Goal: Transaction & Acquisition: Book appointment/travel/reservation

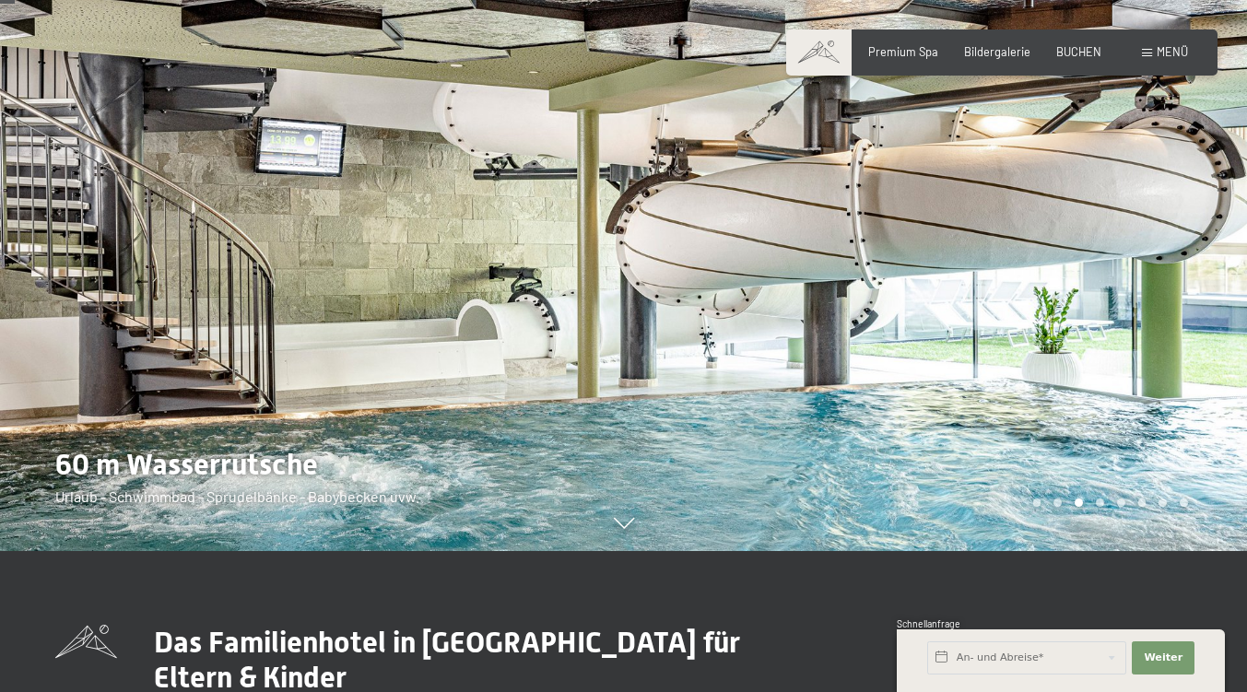
scroll to position [139, 0]
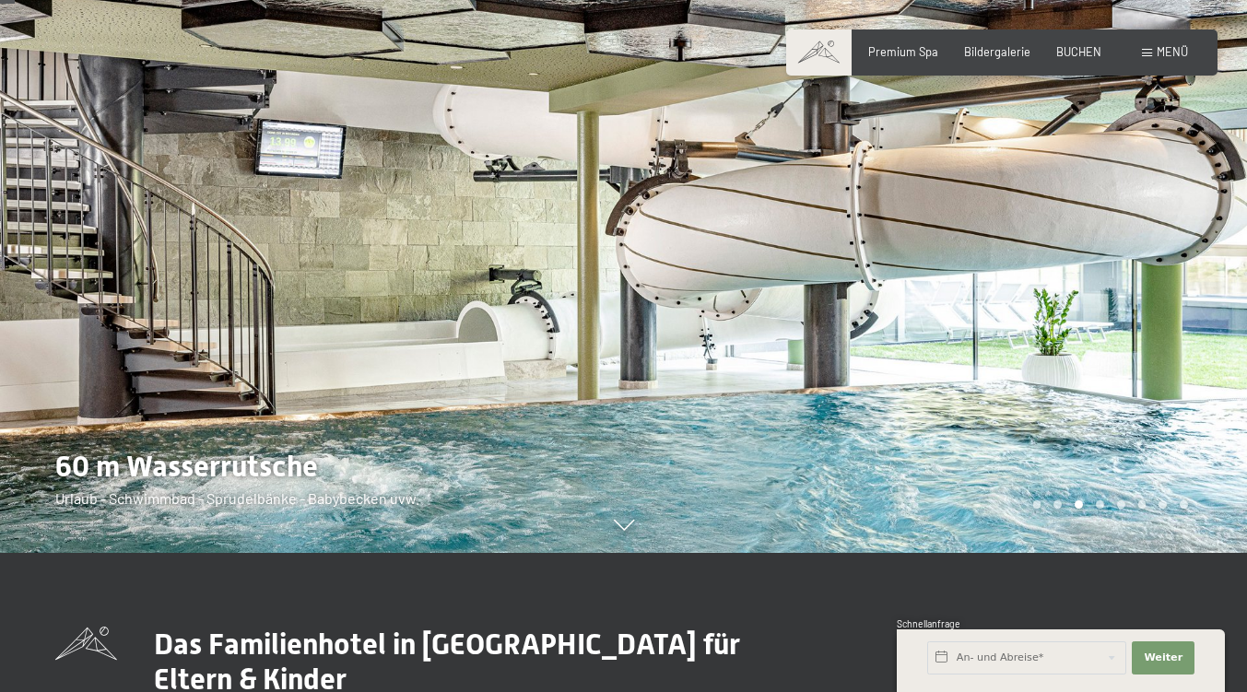
click at [1029, 386] on div at bounding box center [936, 207] width 624 height 692
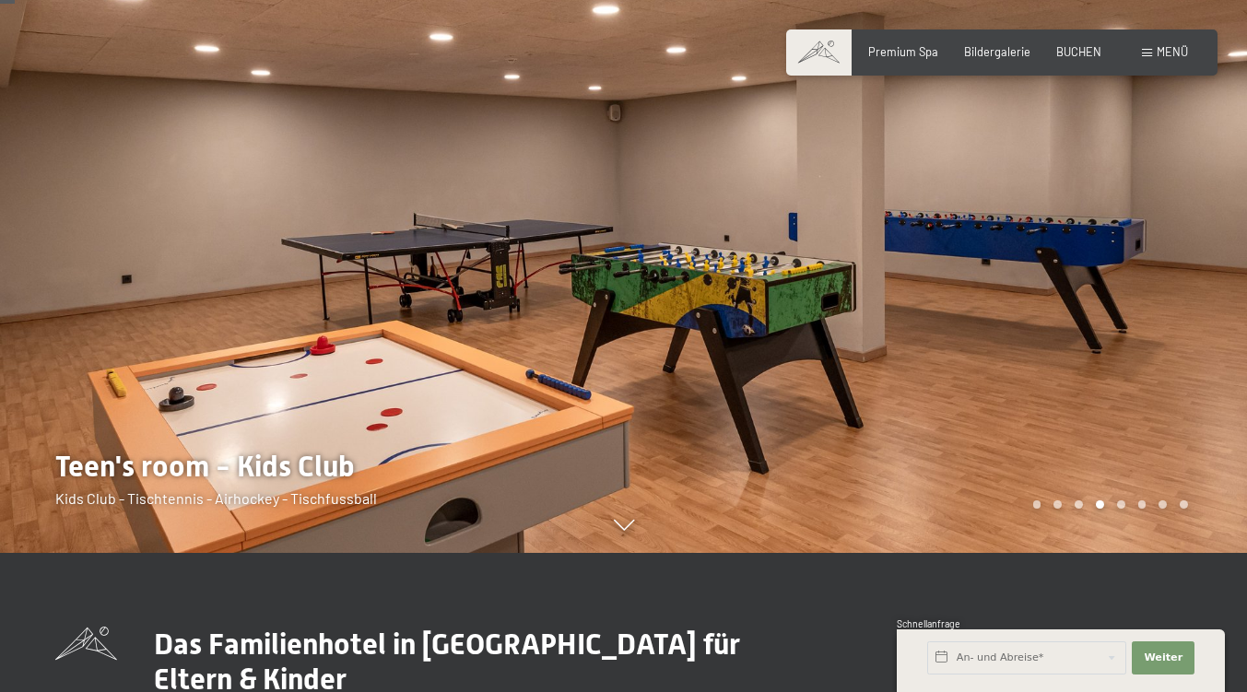
click at [920, 310] on div at bounding box center [936, 207] width 624 height 692
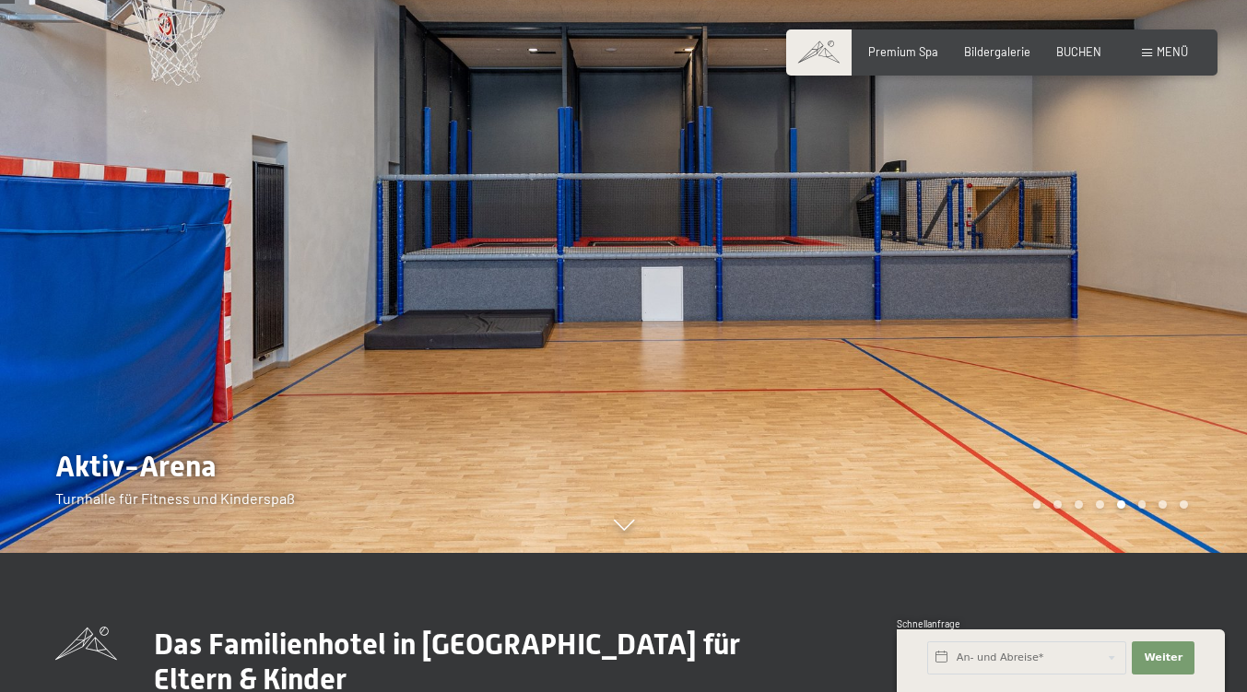
click at [920, 310] on div at bounding box center [936, 207] width 624 height 692
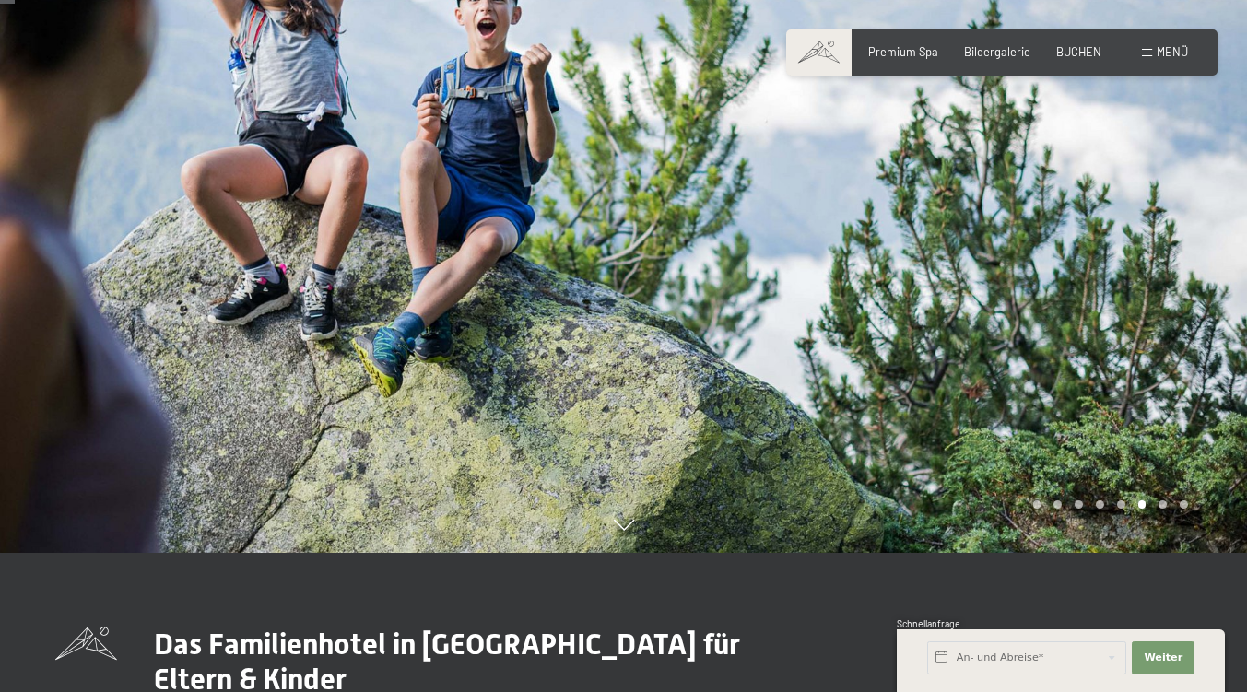
click at [920, 310] on div at bounding box center [936, 207] width 624 height 692
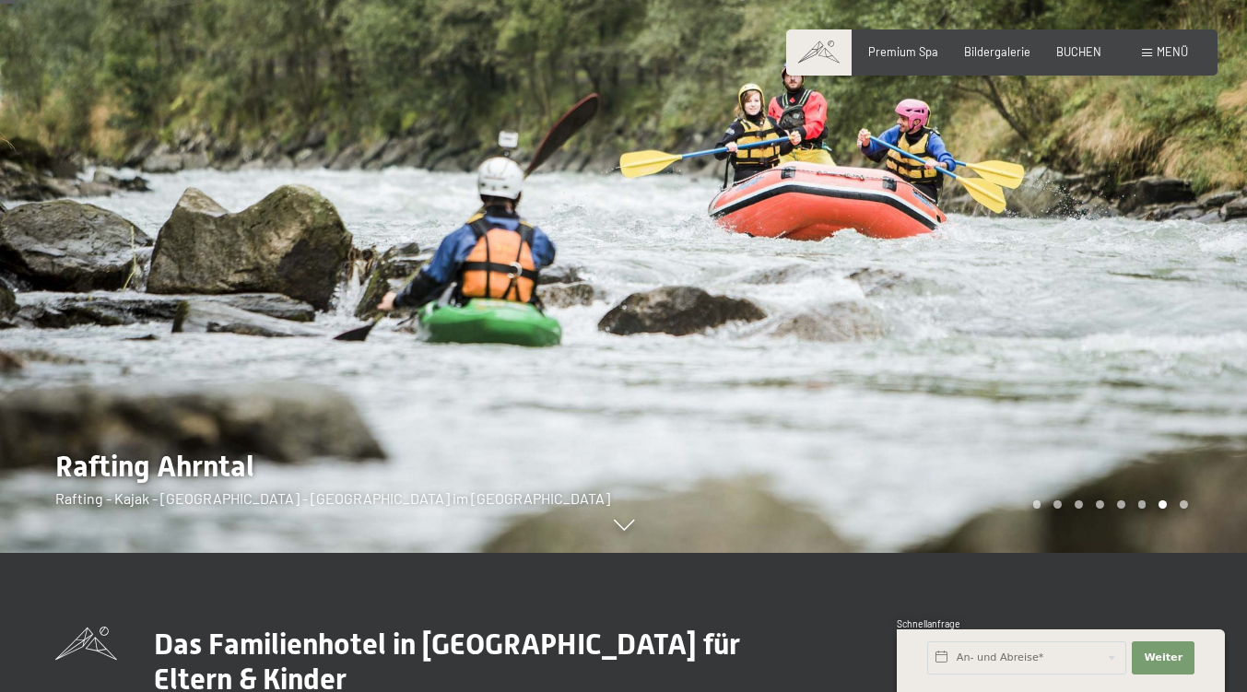
click at [920, 310] on div at bounding box center [936, 207] width 624 height 692
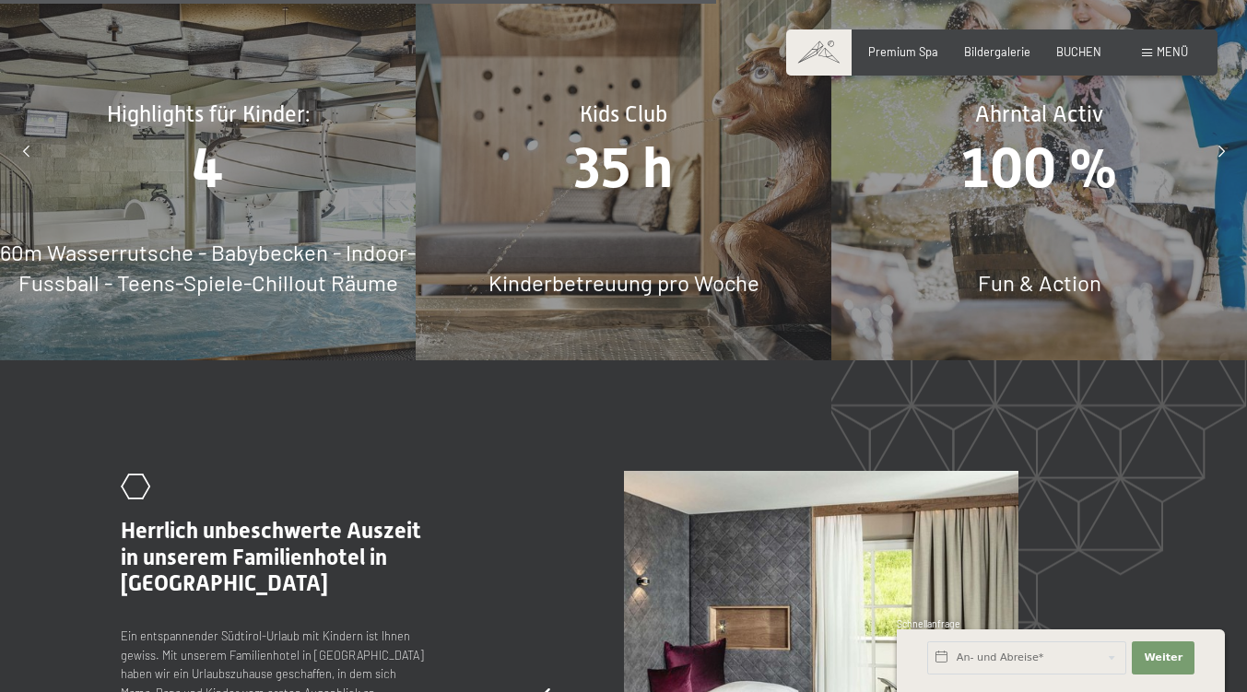
scroll to position [6677, 0]
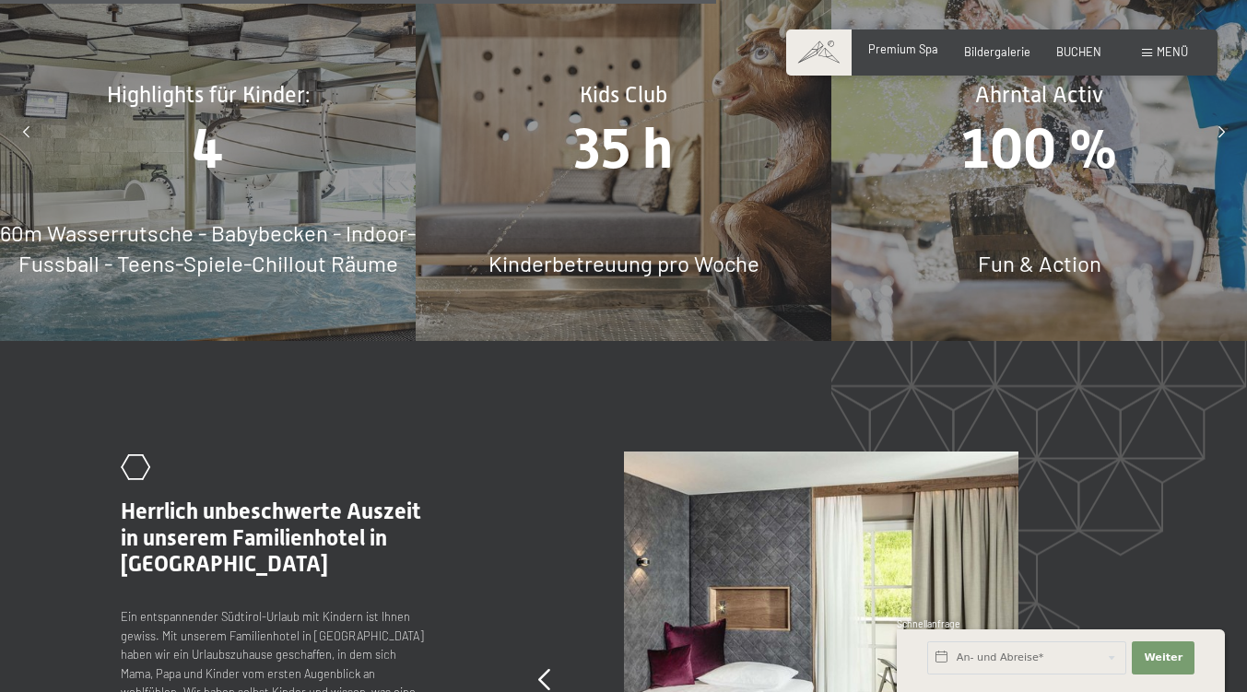
click at [868, 55] on span "Premium Spa" at bounding box center [903, 48] width 70 height 15
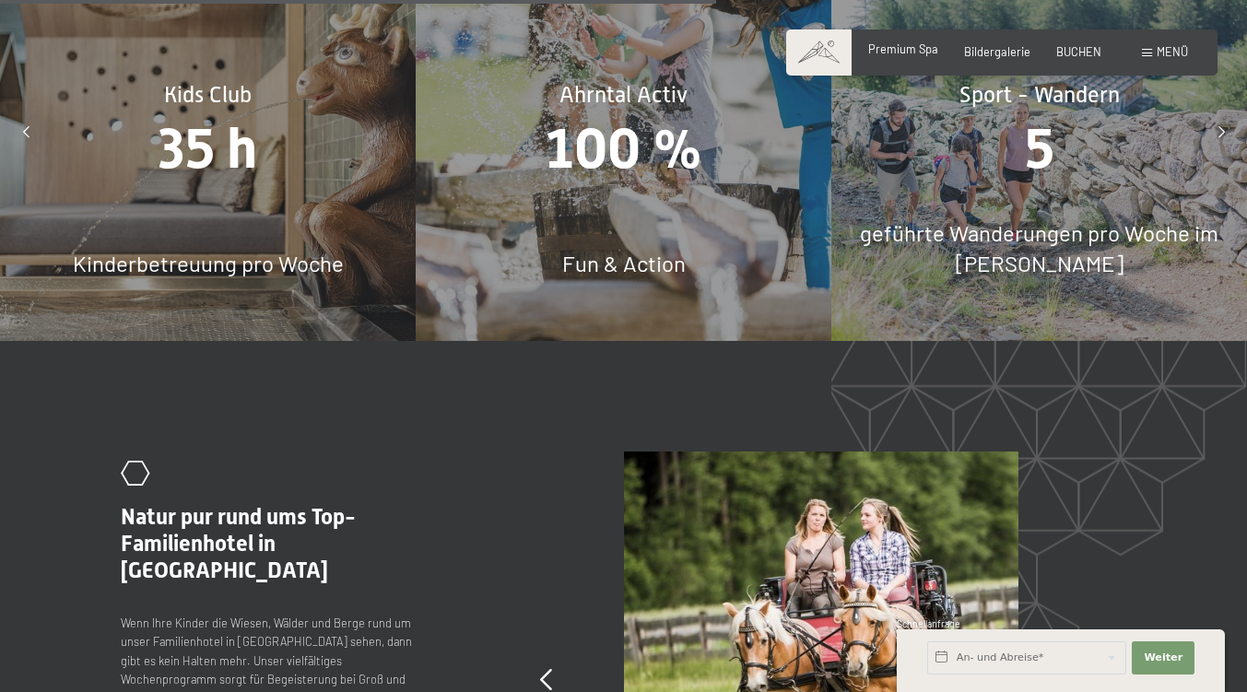
scroll to position [6647, 0]
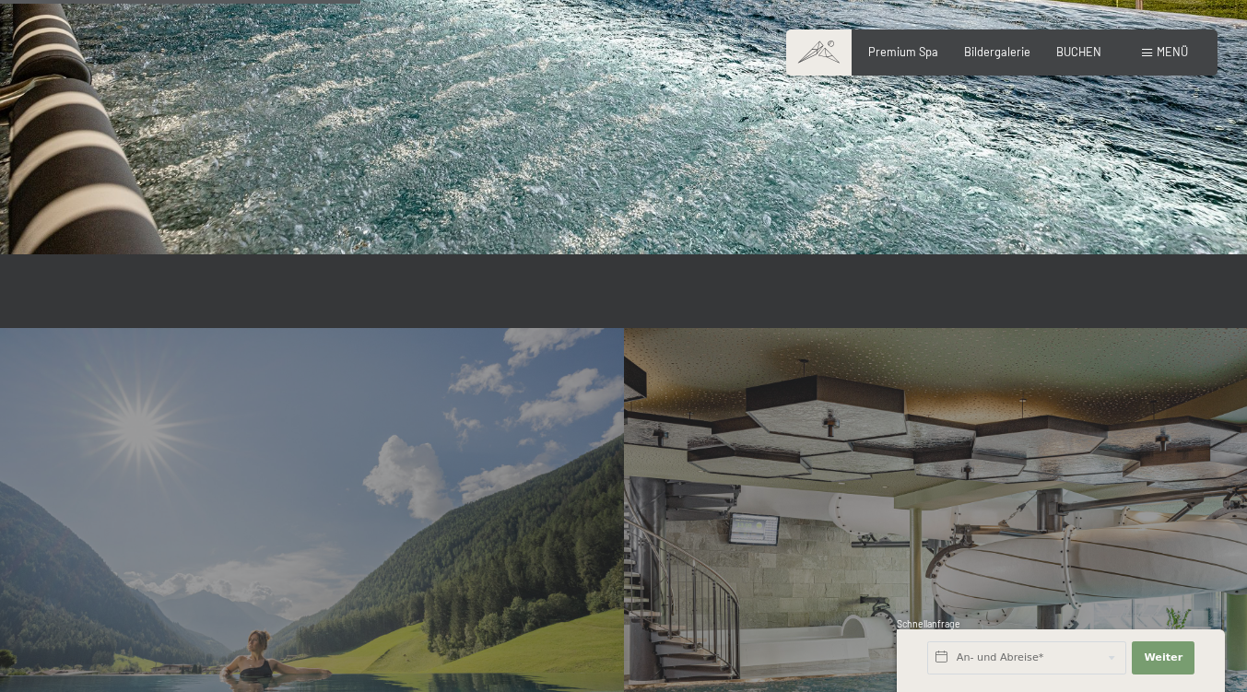
scroll to position [3274, 0]
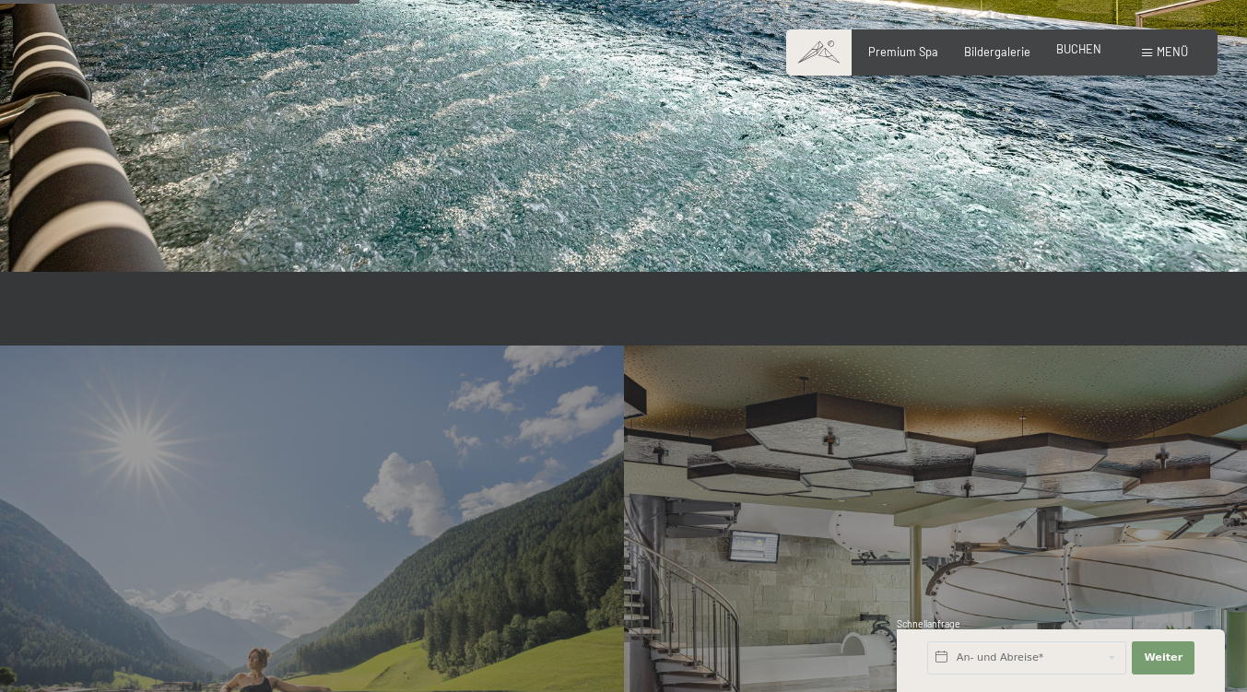
click at [1057, 56] on span "BUCHEN" at bounding box center [1079, 48] width 45 height 15
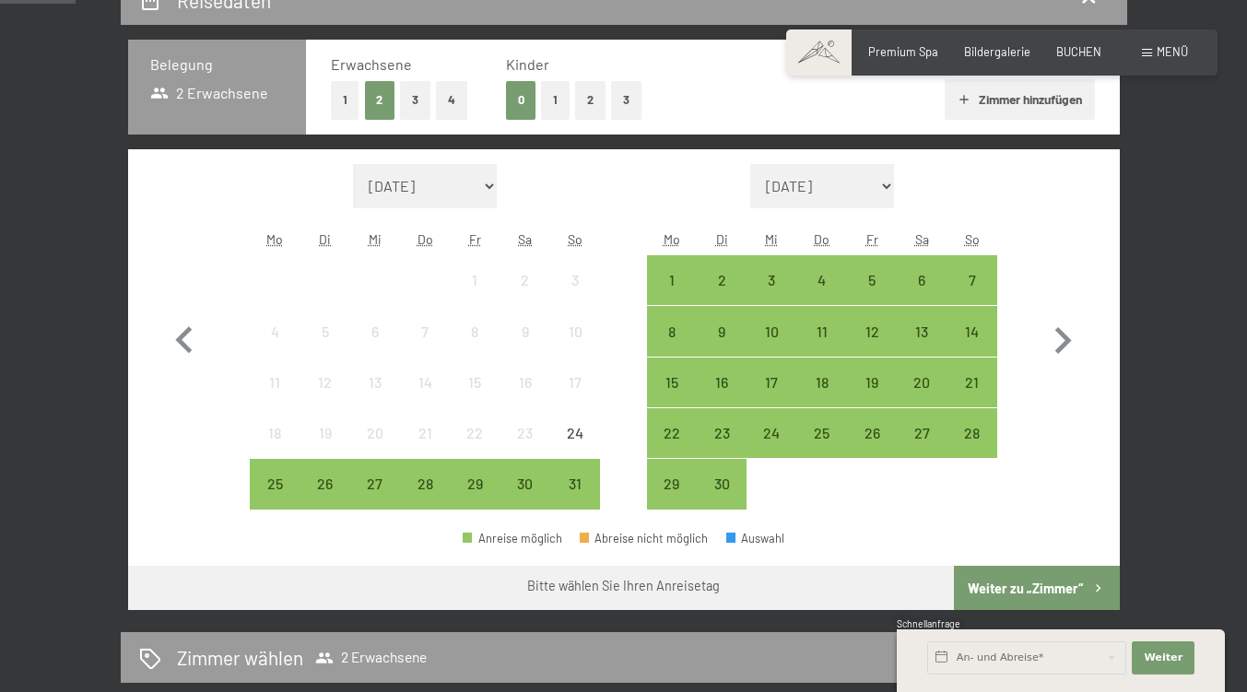
scroll to position [373, 0]
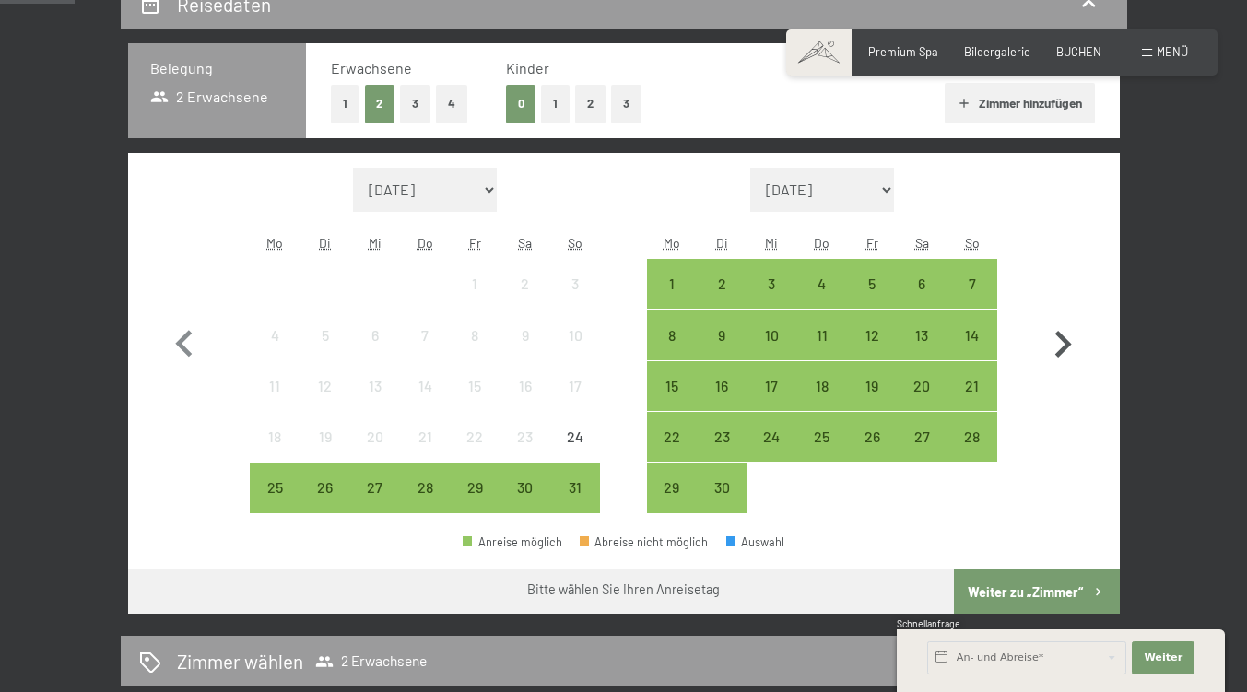
click at [1090, 372] on icon "button" at bounding box center [1062, 344] width 53 height 53
select select "2025-09-01"
select select "2025-10-01"
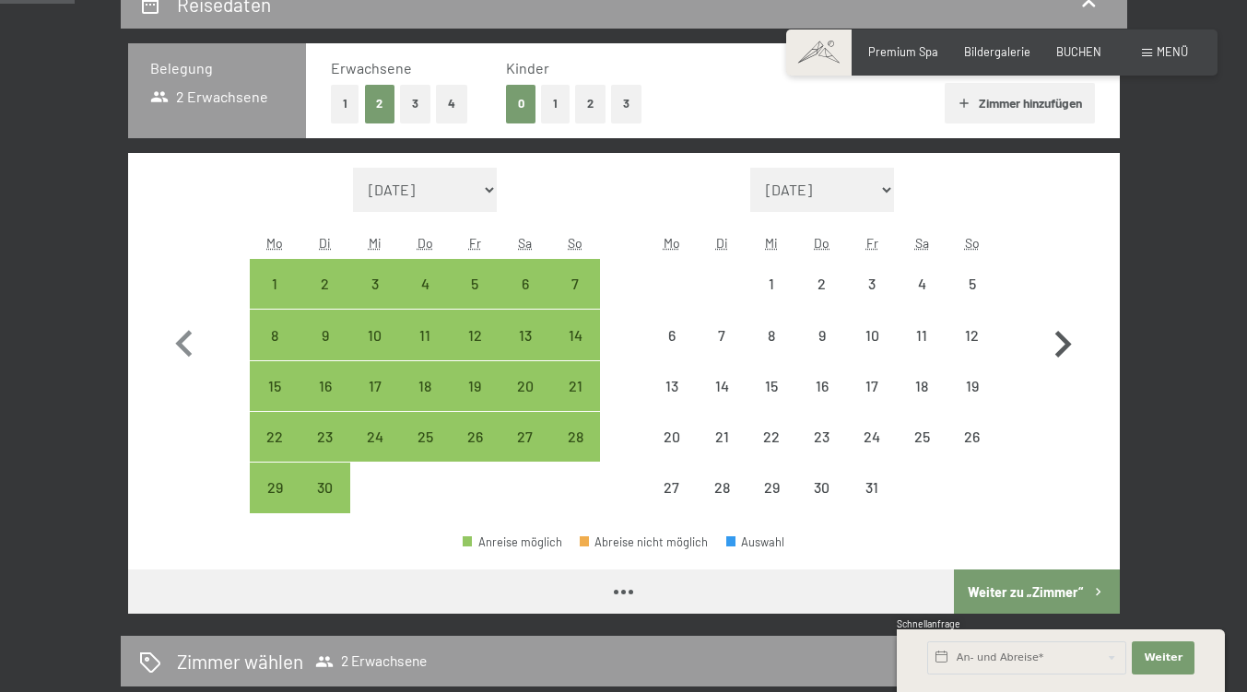
select select "2025-09-01"
select select "2025-10-01"
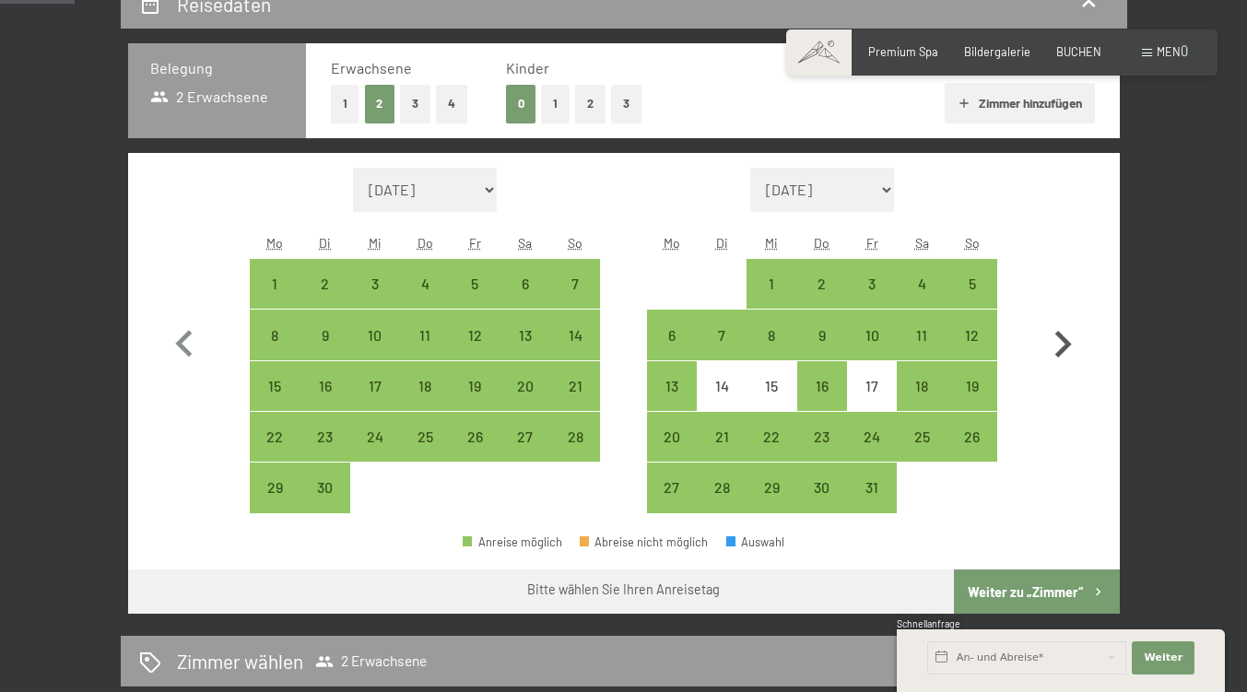
click at [1090, 372] on icon "button" at bounding box center [1062, 344] width 53 height 53
select select "2025-10-01"
select select "2025-11-01"
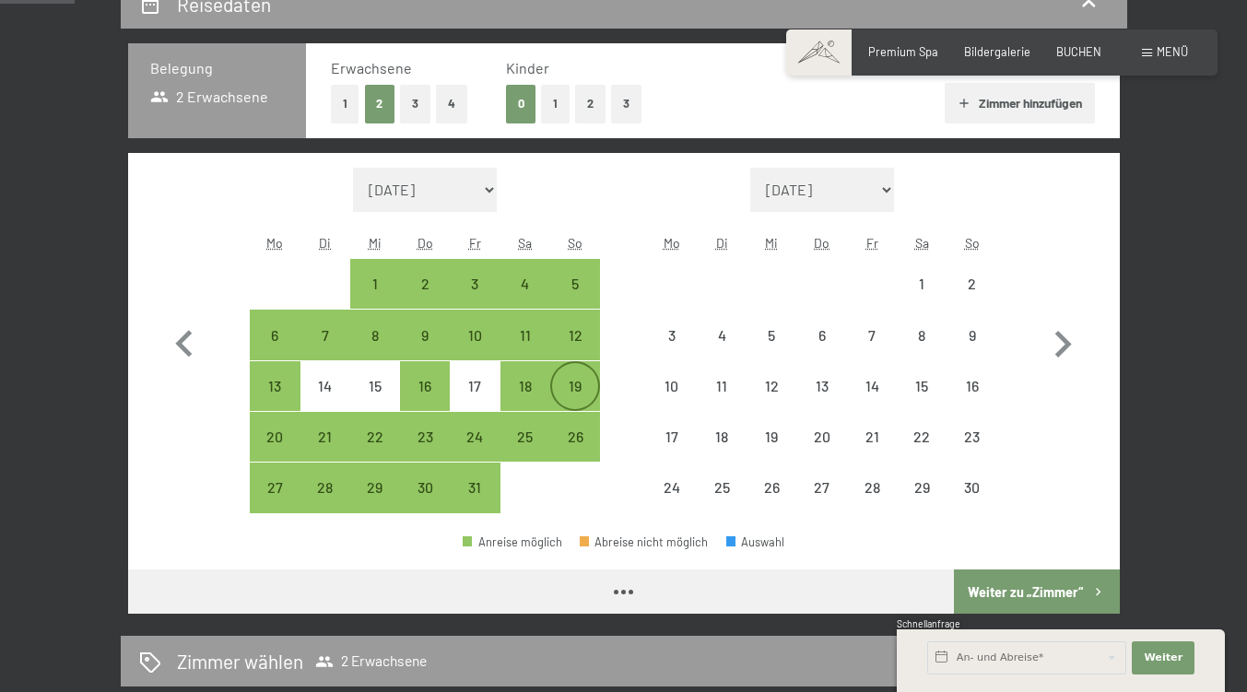
select select "2025-10-01"
select select "2025-11-01"
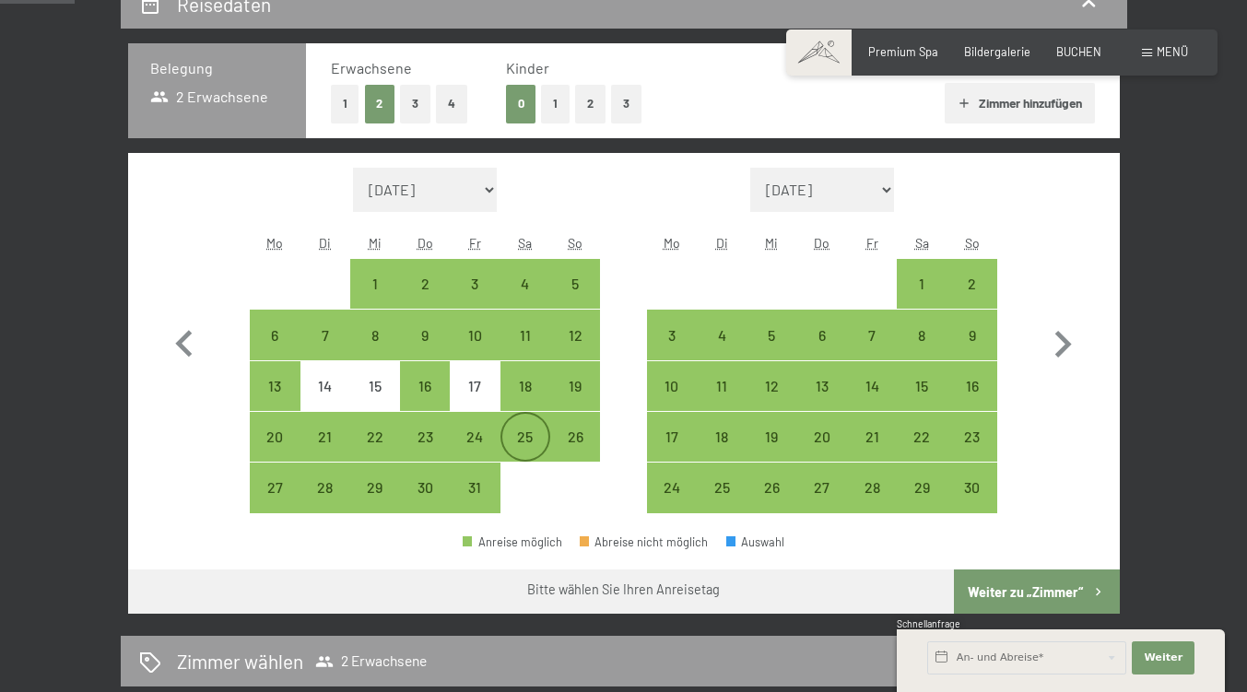
click at [522, 464] on div "25" at bounding box center [525, 453] width 46 height 46
select select "2025-10-01"
select select "2025-11-01"
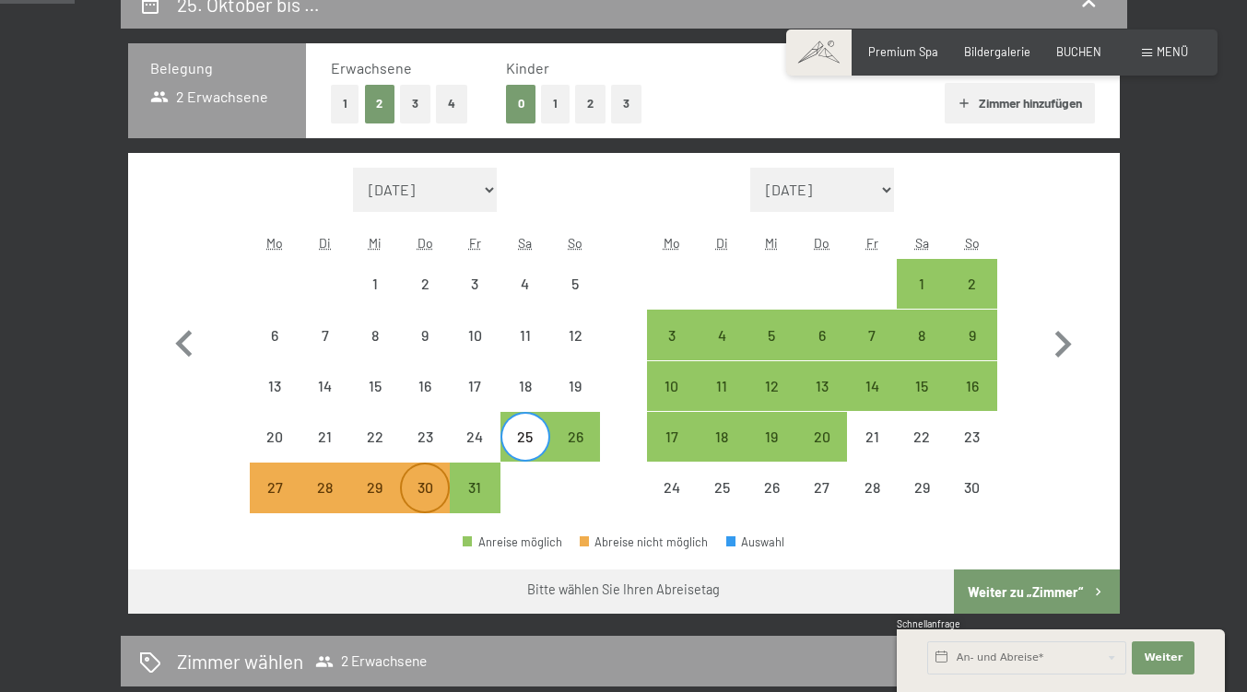
click at [420, 526] on div "30" at bounding box center [425, 503] width 46 height 46
select select "2025-10-01"
select select "2025-11-01"
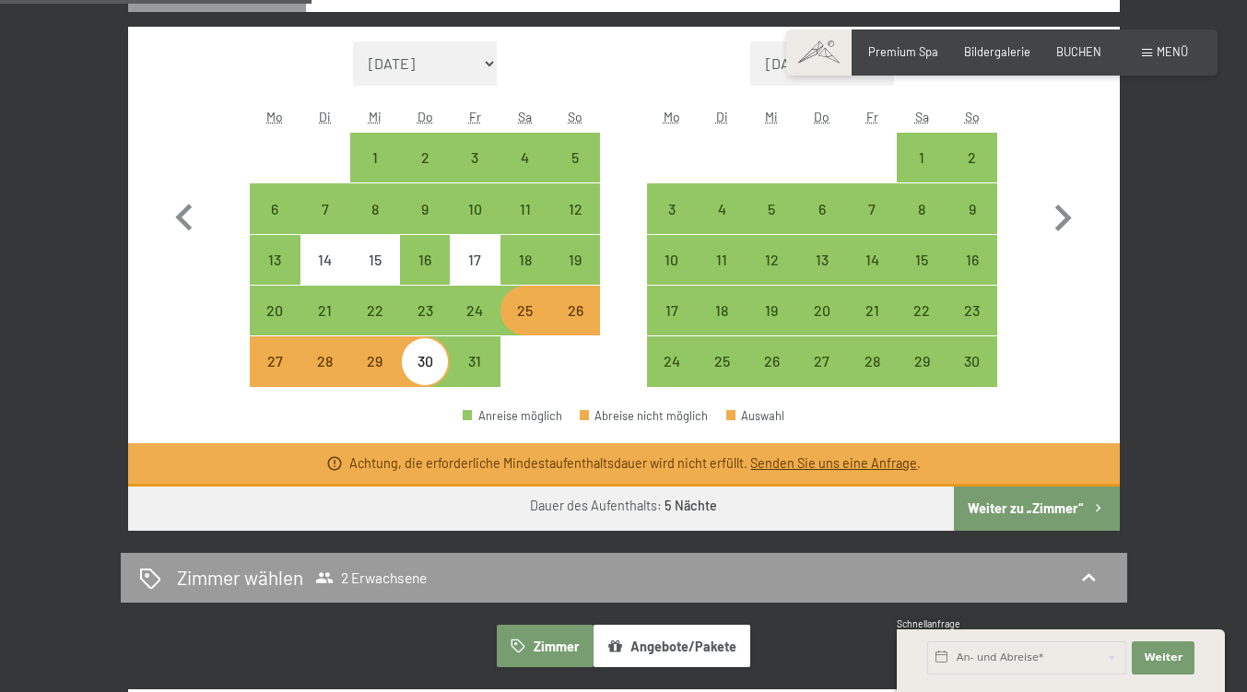
scroll to position [489, 0]
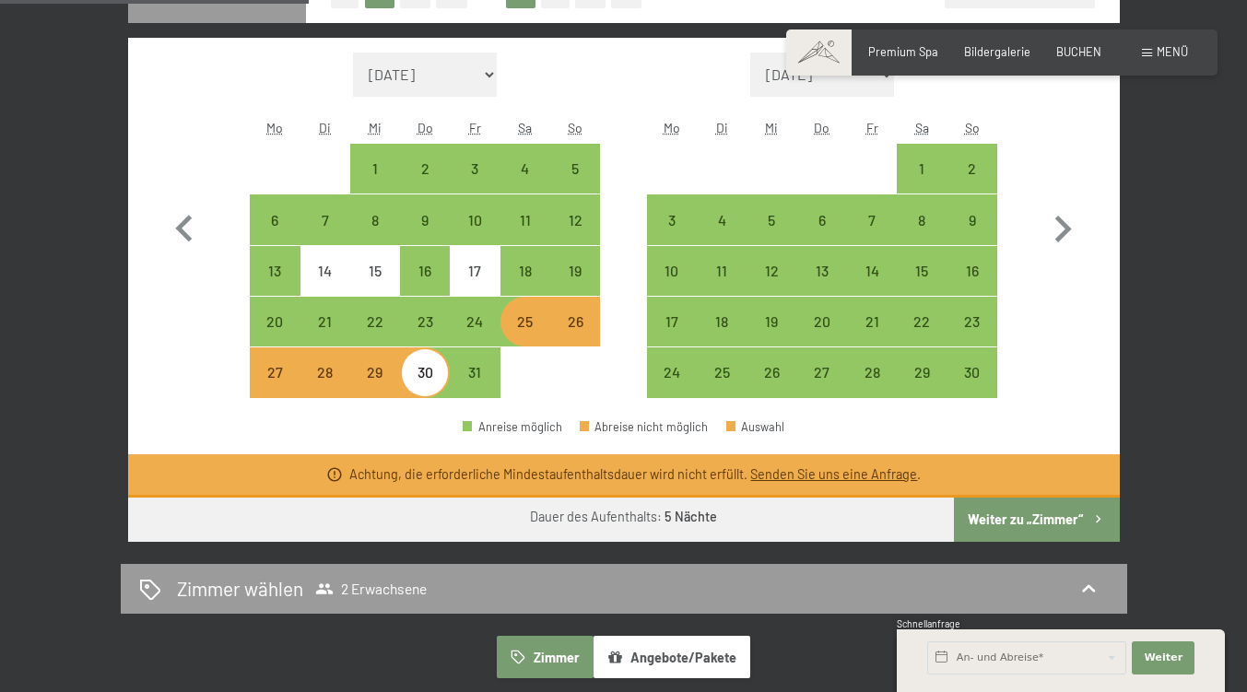
click at [525, 360] on div "25" at bounding box center [525, 337] width 46 height 46
select select "2025-10-01"
select select "2025-11-01"
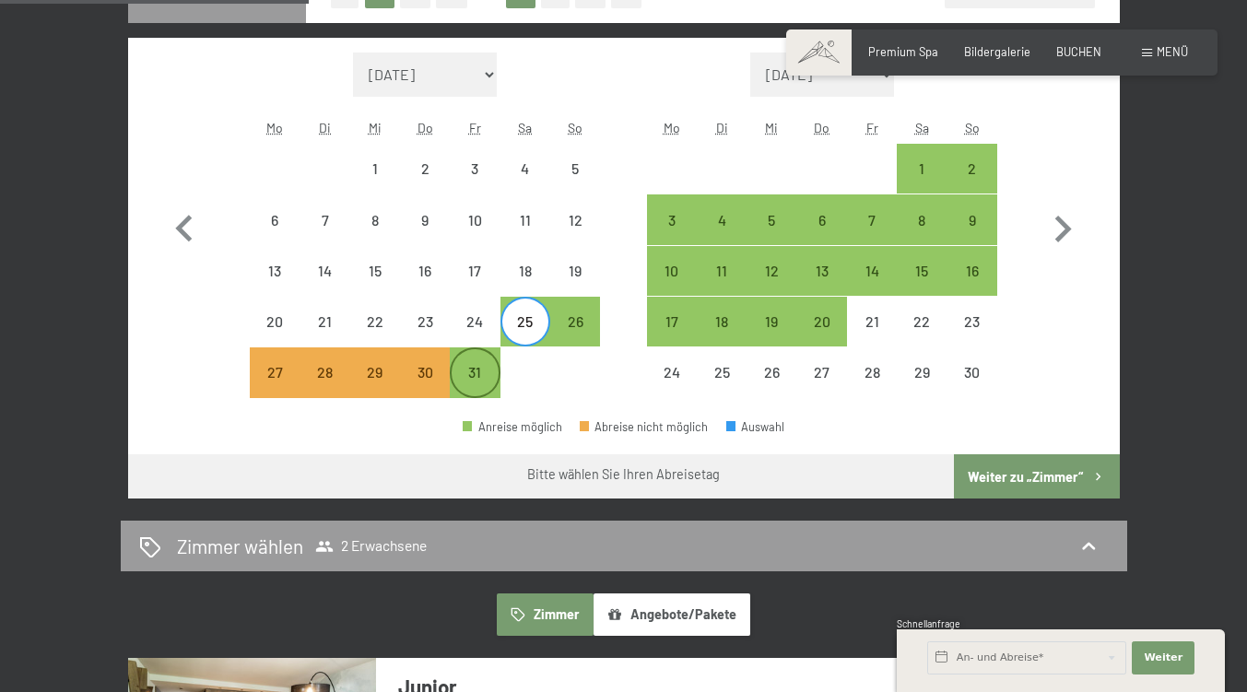
click at [481, 411] on div "31" at bounding box center [475, 388] width 46 height 46
select select "2025-10-01"
select select "2025-11-01"
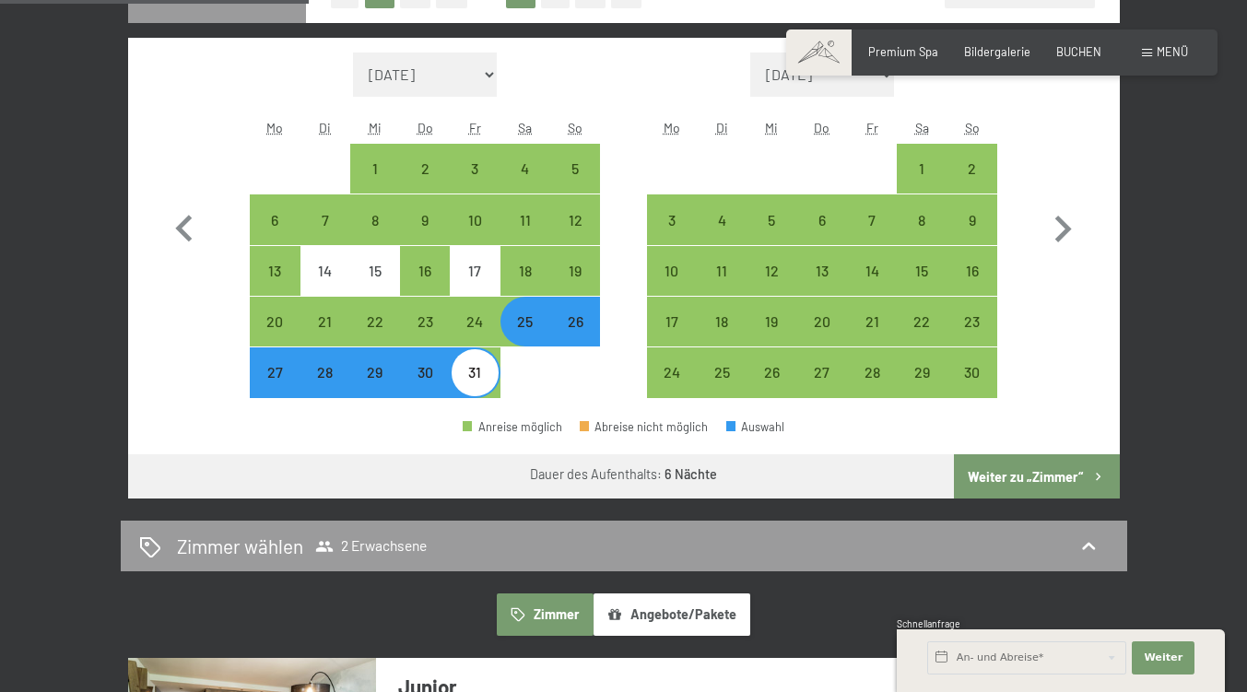
click at [422, 411] on div "30" at bounding box center [425, 388] width 46 height 46
select select "2025-10-01"
select select "2025-11-01"
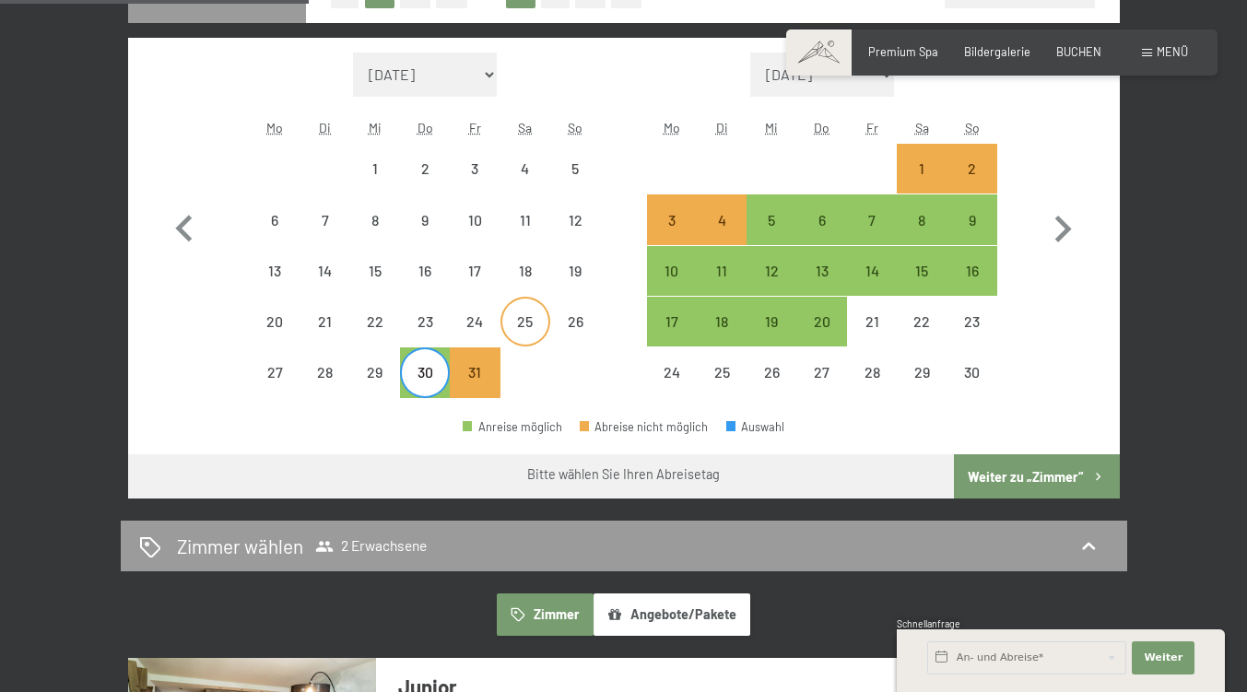
click at [530, 360] on div "25" at bounding box center [525, 337] width 46 height 46
select select "2025-10-01"
select select "2025-11-01"
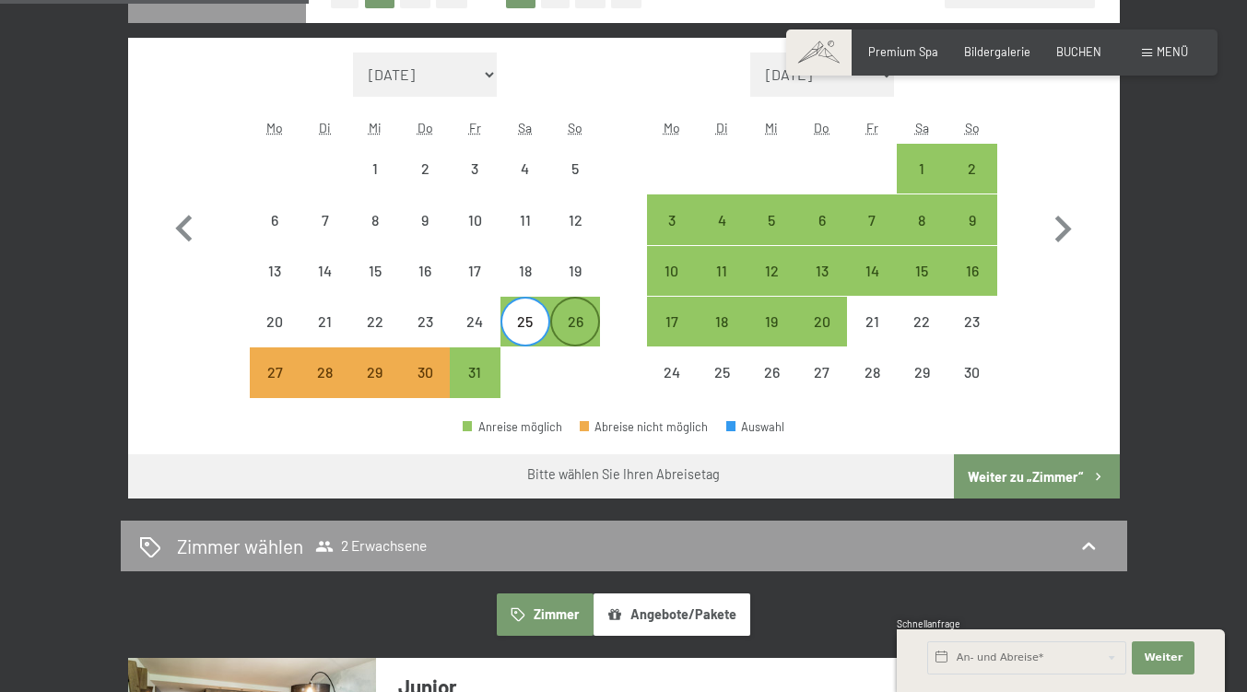
click at [576, 360] on div "26" at bounding box center [575, 337] width 46 height 46
select select "2025-10-01"
select select "2025-11-01"
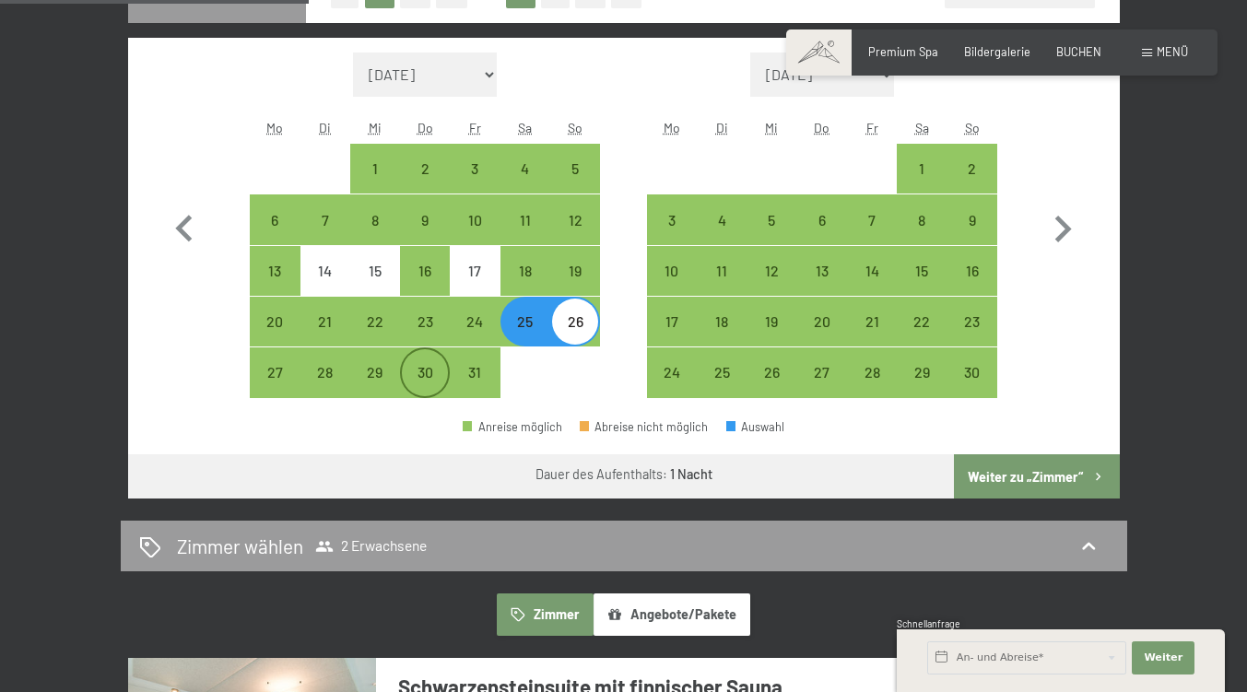
click at [427, 411] on div "30" at bounding box center [425, 388] width 46 height 46
select select "2025-10-01"
select select "2025-11-01"
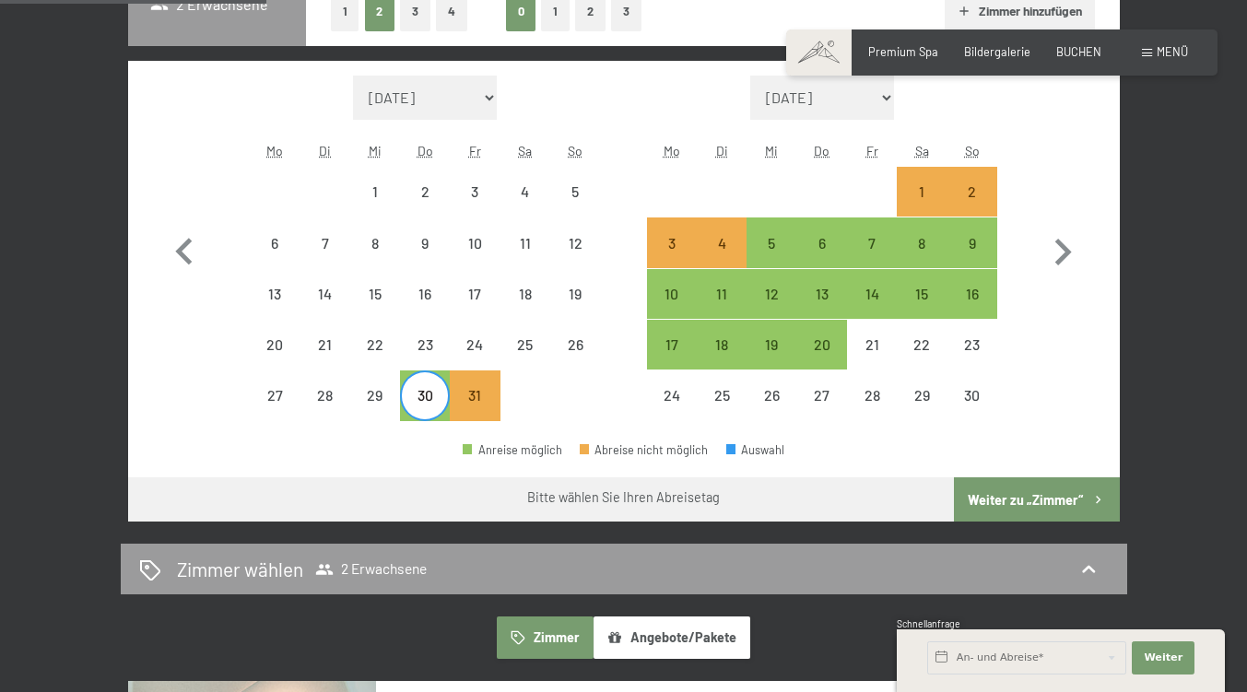
scroll to position [463, 0]
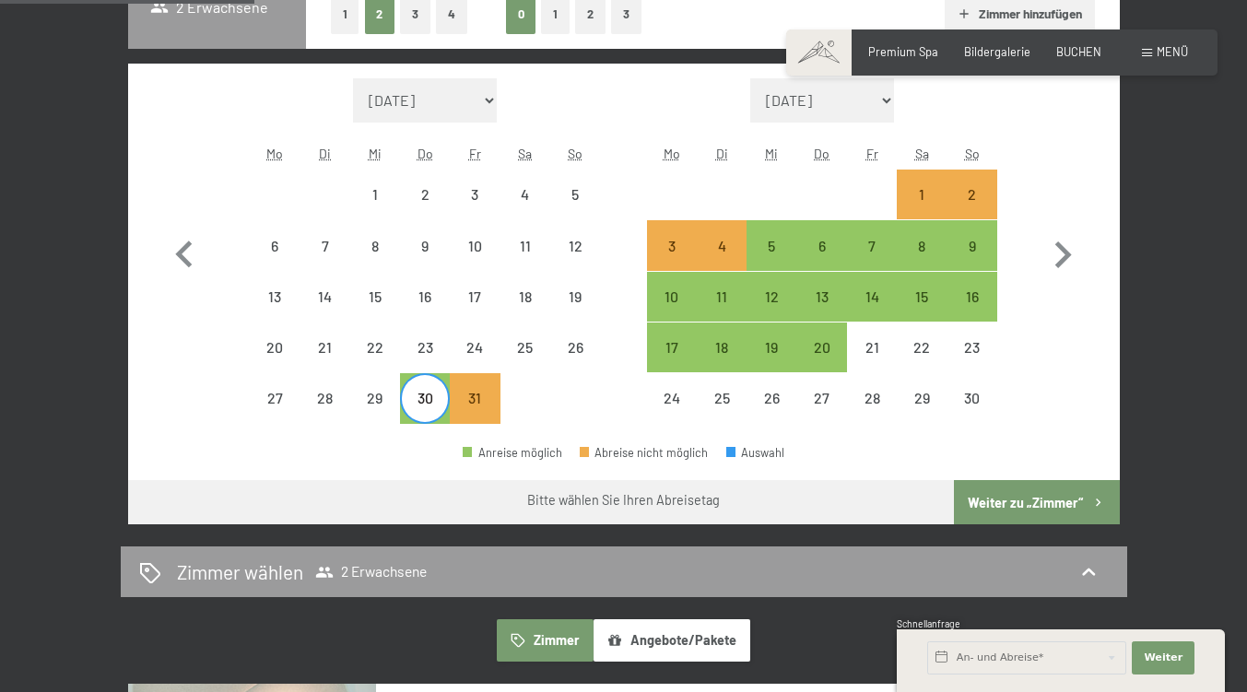
click at [575, 33] on button "2" at bounding box center [590, 14] width 30 height 38
select select "2025-10-01"
select select "2025-11-01"
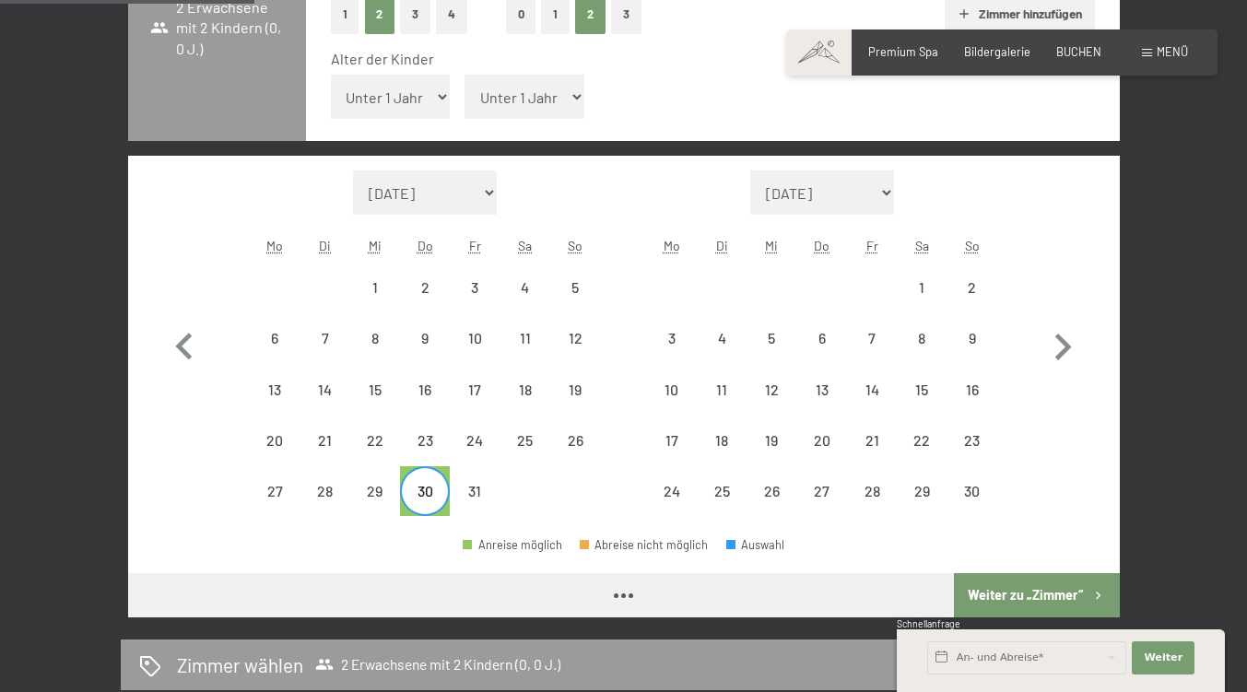
select select "2025-10-01"
select select "2025-11-01"
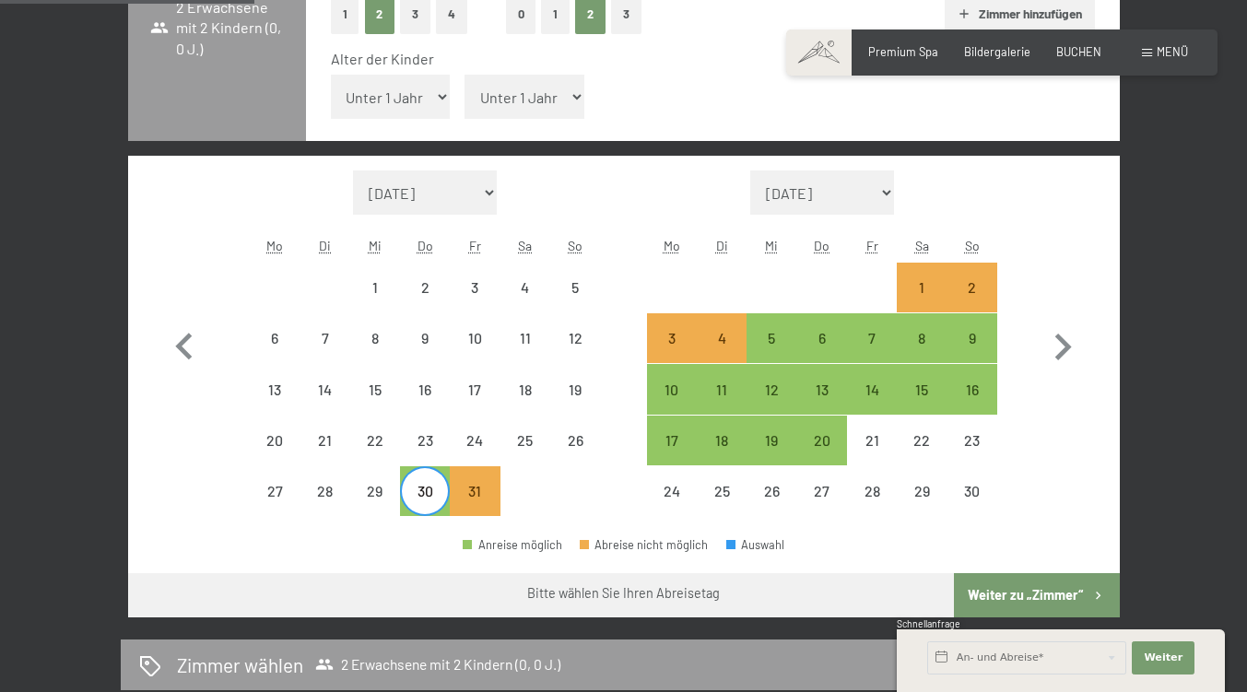
click at [404, 119] on select "Unter 1 Jahr 1 Jahr 2 Jahre 3 Jahre 4 Jahre 5 Jahre 6 Jahre 7 Jahre 8 Jahre 9 J…" at bounding box center [391, 97] width 120 height 44
select select "3"
click at [331, 110] on select "Unter 1 Jahr 1 Jahr 2 Jahre 3 Jahre 4 Jahre 5 Jahre 6 Jahre 7 Jahre 8 Jahre 9 J…" at bounding box center [391, 97] width 120 height 44
select select "2025-10-01"
select select "2025-11-01"
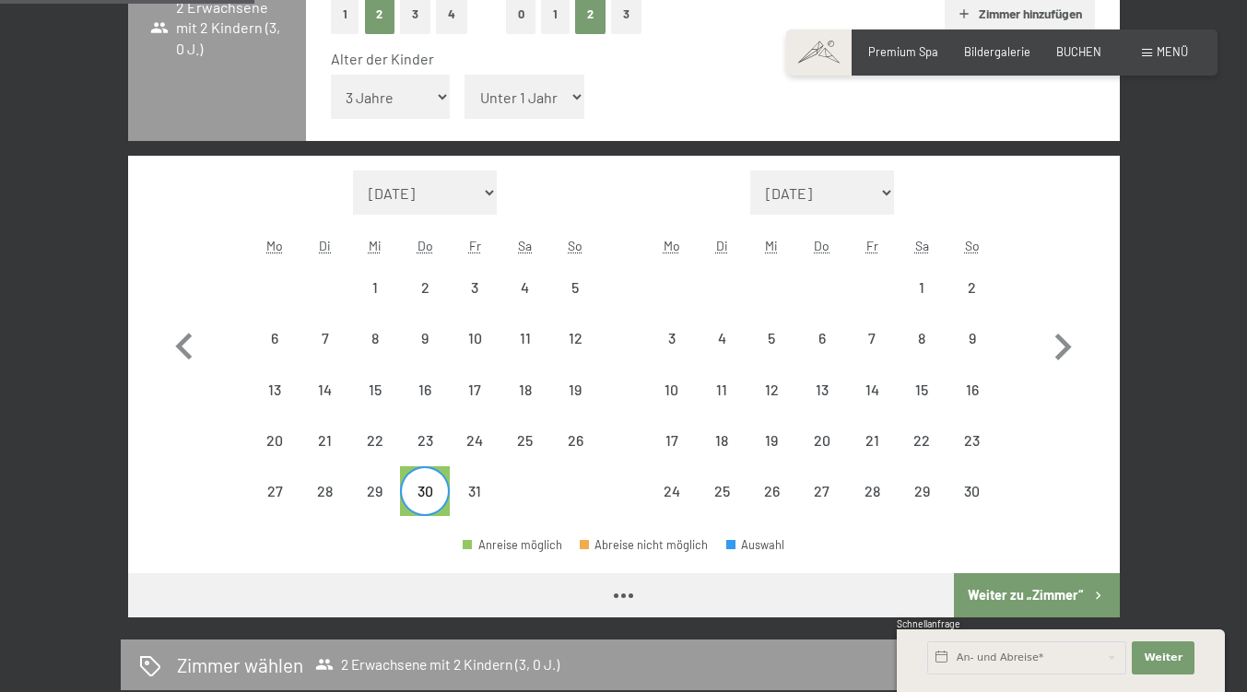
click at [520, 119] on select "Unter 1 Jahr 1 Jahr 2 Jahre 3 Jahre 4 Jahre 5 Jahre 6 Jahre 7 Jahre 8 Jahre 9 J…" at bounding box center [525, 97] width 120 height 44
select select "2025-10-01"
select select "2025-11-01"
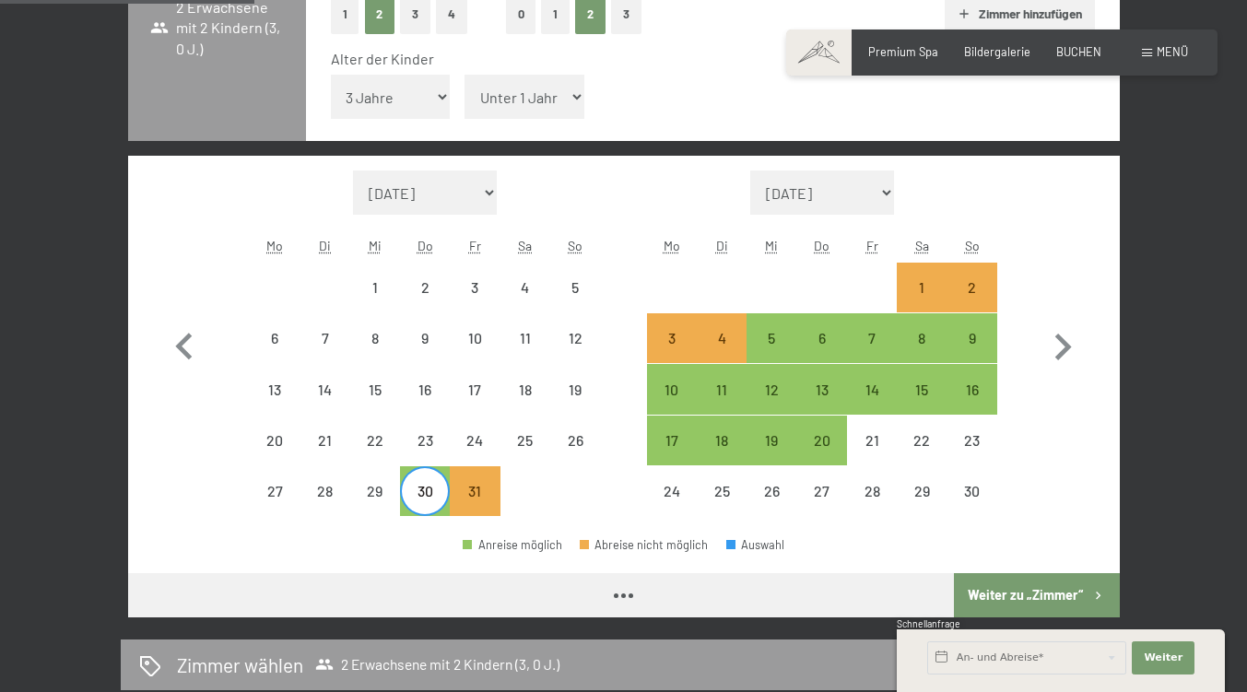
select select "2025-10-01"
select select "2025-11-01"
select select "9"
click at [465, 110] on select "Unter 1 Jahr 1 Jahr 2 Jahre 3 Jahre 4 Jahre 5 Jahre 6 Jahre 7 Jahre 8 Jahre 9 J…" at bounding box center [525, 97] width 120 height 44
select select "2025-10-01"
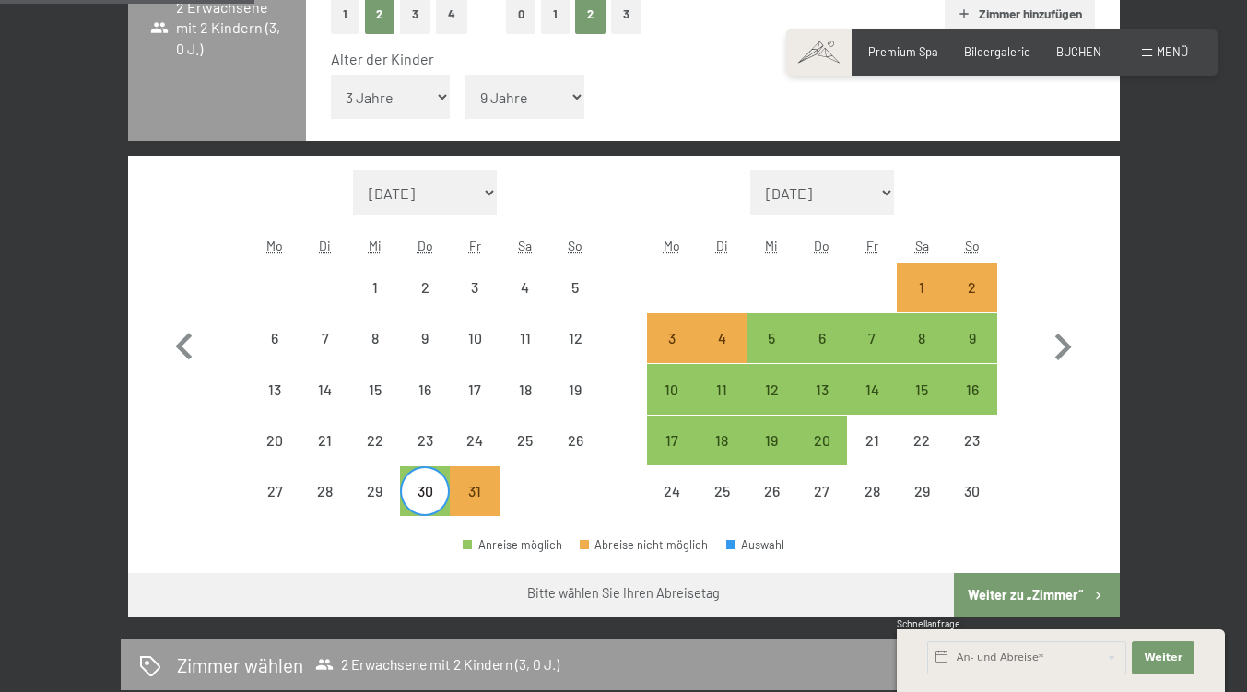
select select "2025-11-01"
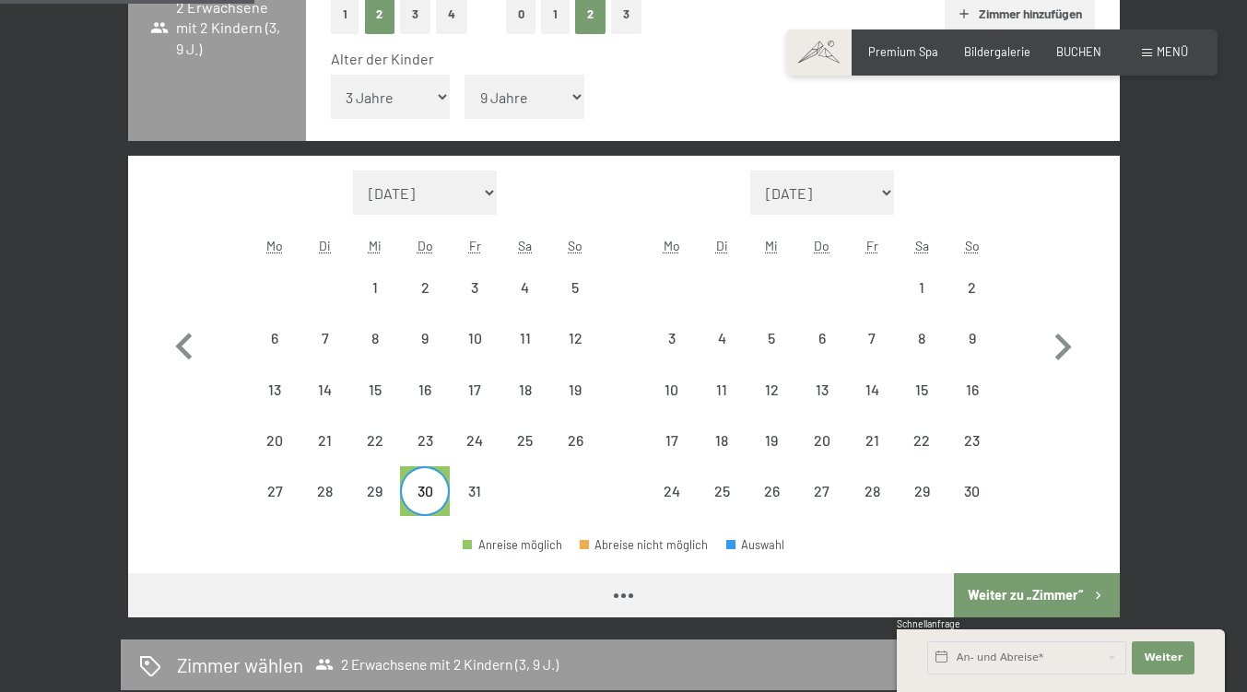
select select "2025-10-01"
select select "2025-11-01"
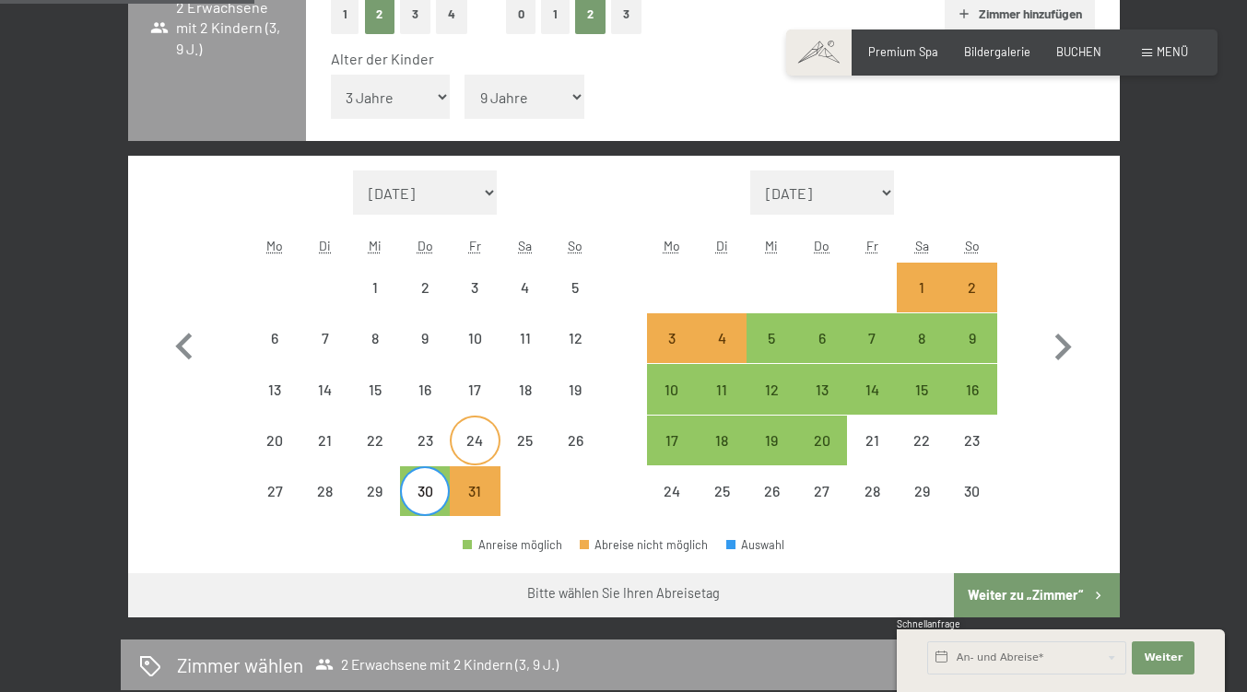
click at [476, 479] on div "24" at bounding box center [475, 456] width 46 height 46
select select "2025-10-01"
select select "2025-11-01"
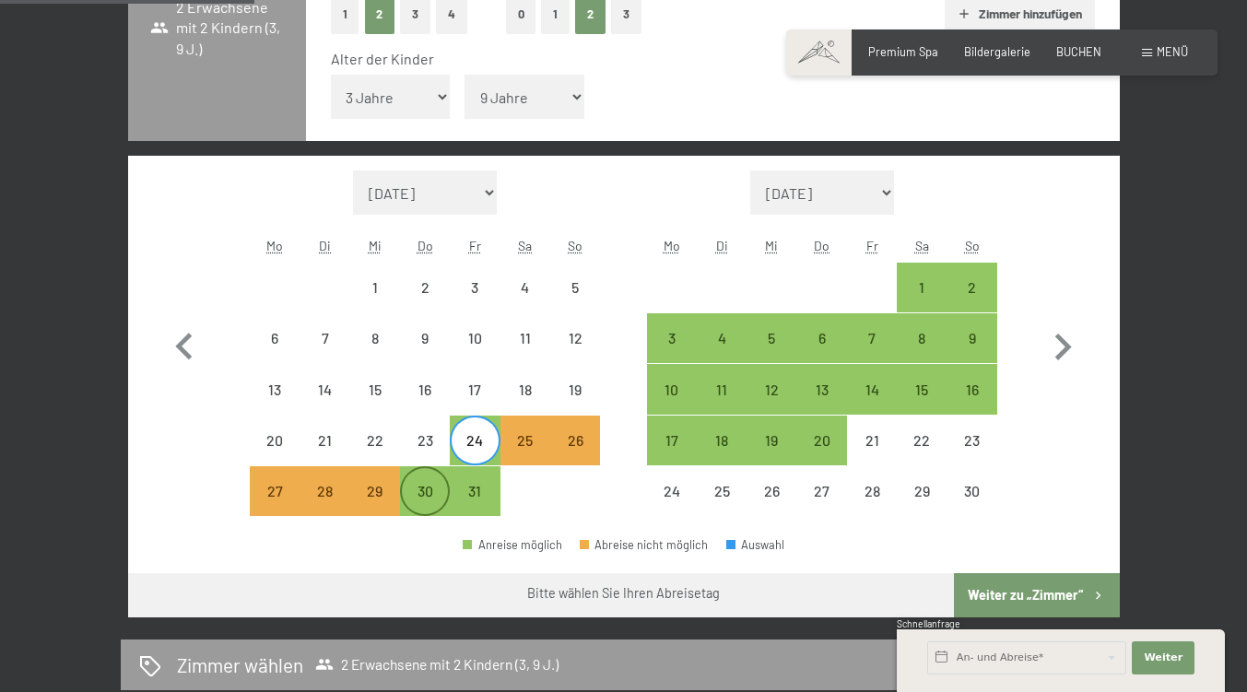
click at [425, 523] on div "30" at bounding box center [425, 507] width 46 height 46
select select "2025-10-01"
select select "2025-11-01"
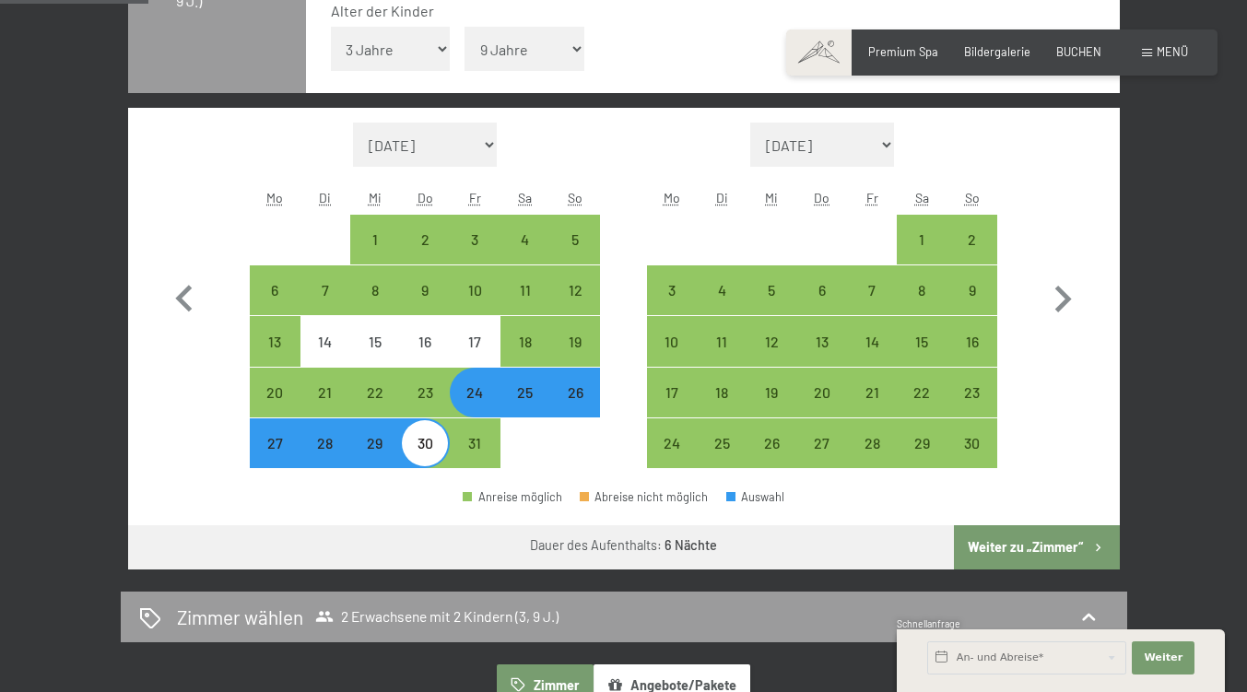
scroll to position [485, 0]
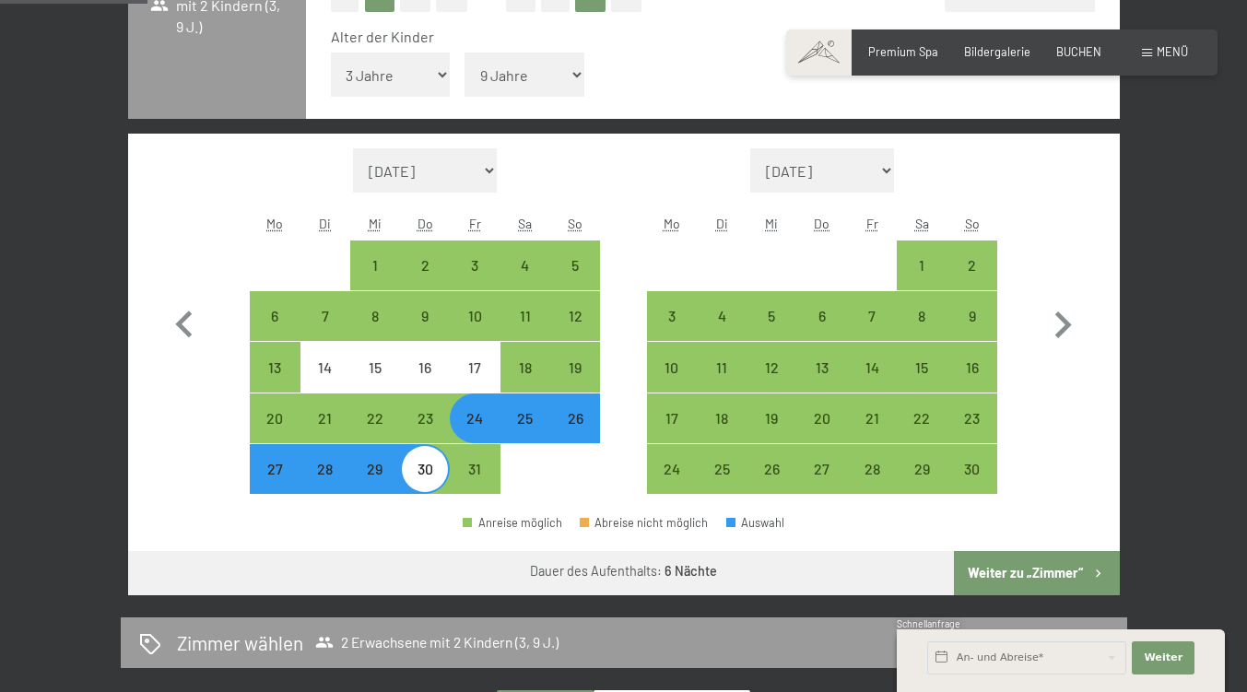
click at [378, 507] on div "29" at bounding box center [375, 485] width 46 height 46
select select "2025-10-01"
select select "2025-11-01"
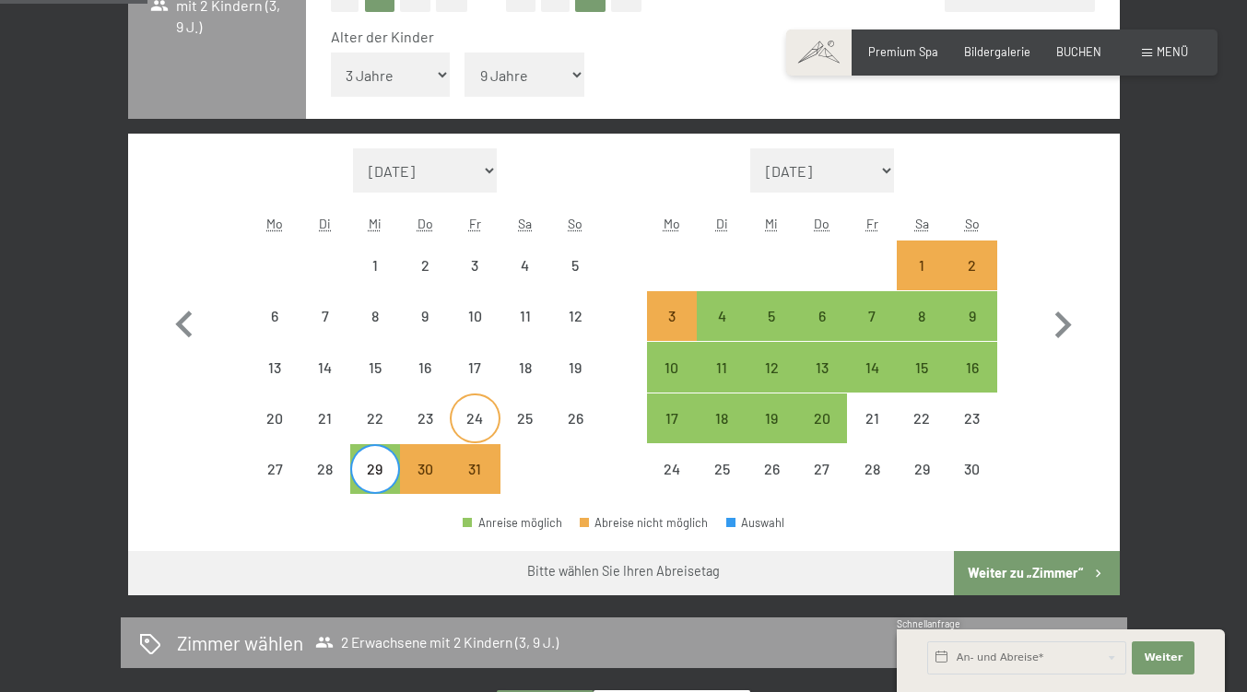
click at [461, 457] on div "24" at bounding box center [475, 434] width 46 height 46
select select "2025-10-01"
select select "2025-11-01"
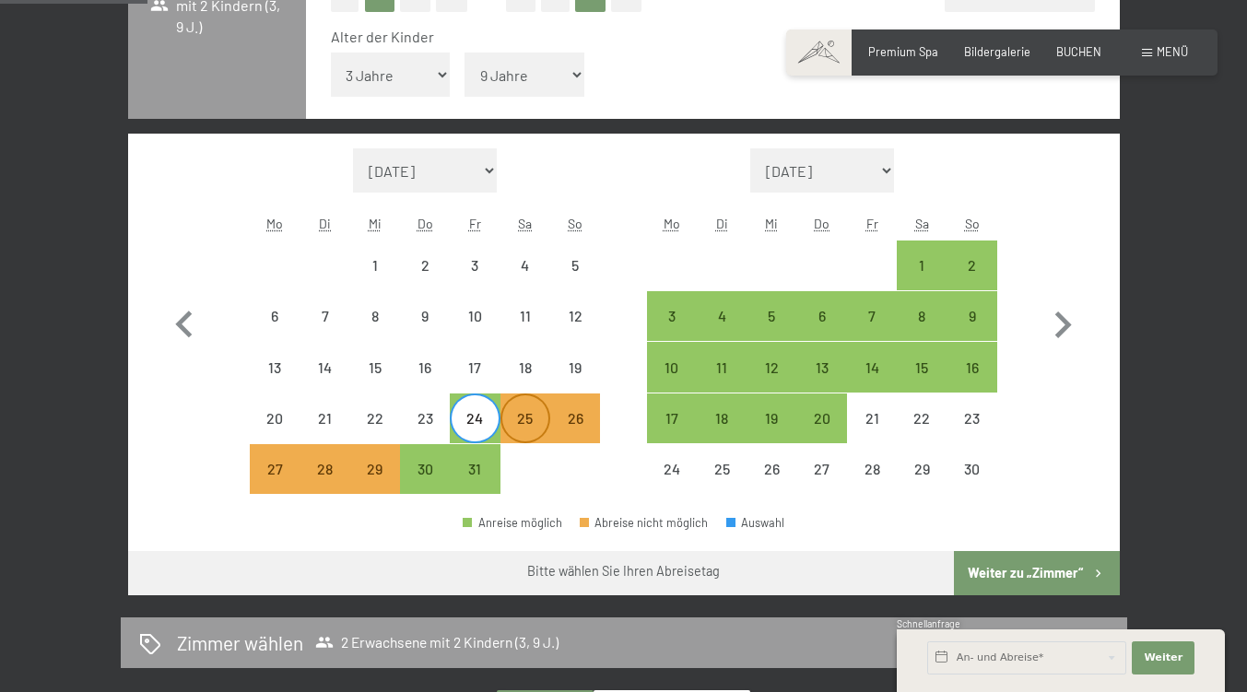
click at [524, 457] on div "25" at bounding box center [525, 434] width 46 height 46
select select "2025-10-01"
select select "2025-11-01"
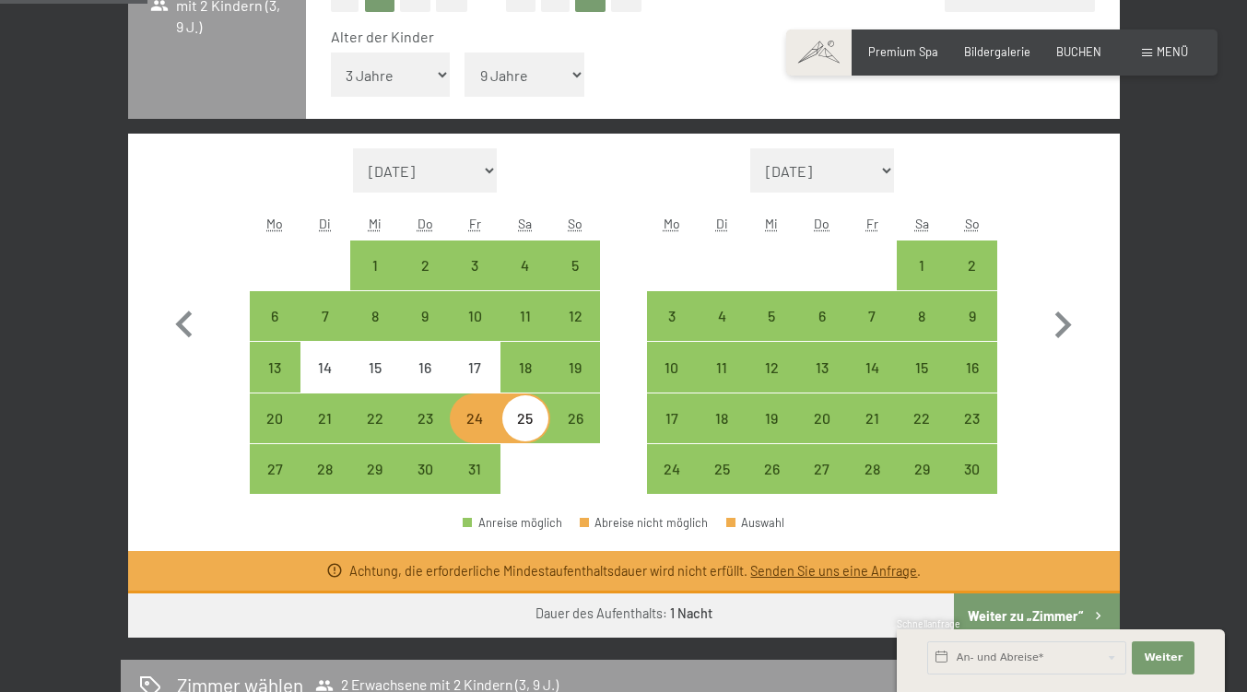
click at [524, 457] on div "25" at bounding box center [525, 434] width 46 height 46
select select "2025-10-01"
select select "2025-11-01"
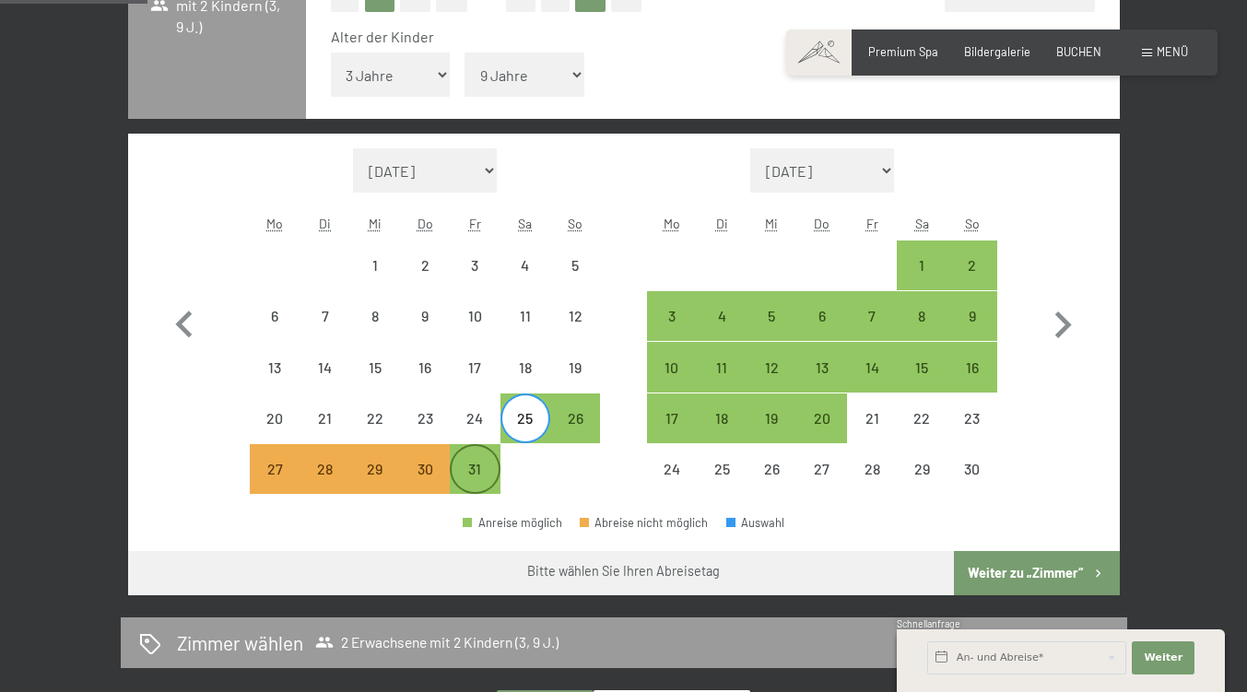
click at [466, 508] on div "31" at bounding box center [475, 485] width 46 height 46
select select "2025-10-01"
select select "2025-11-01"
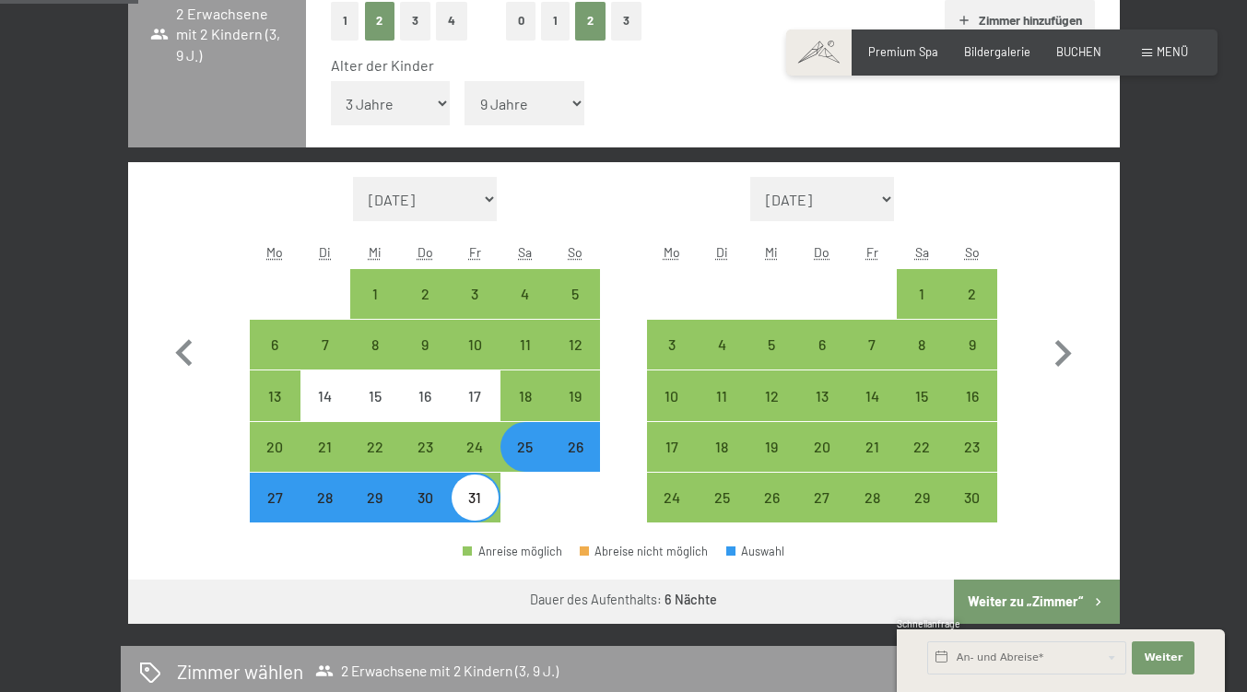
scroll to position [455, 0]
